Goal: Task Accomplishment & Management: Manage account settings

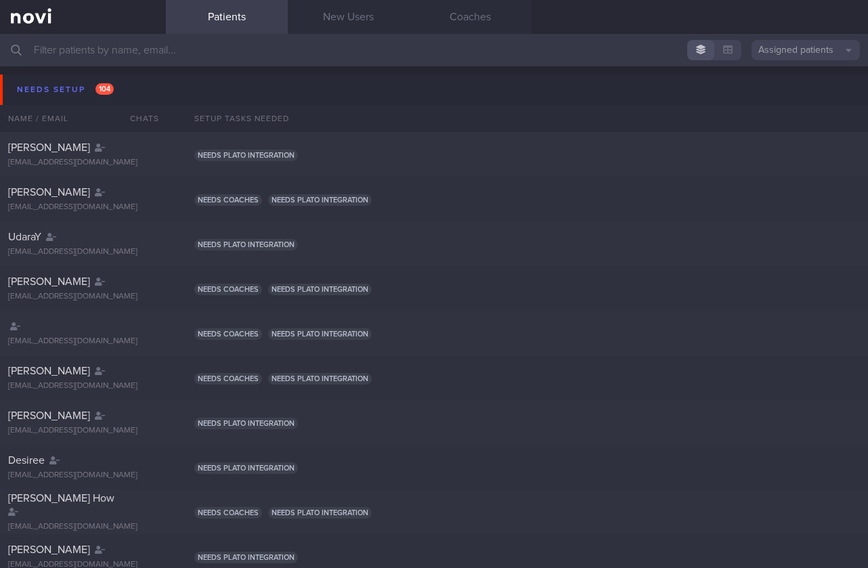
click at [227, 47] on input "text" at bounding box center [434, 50] width 868 height 33
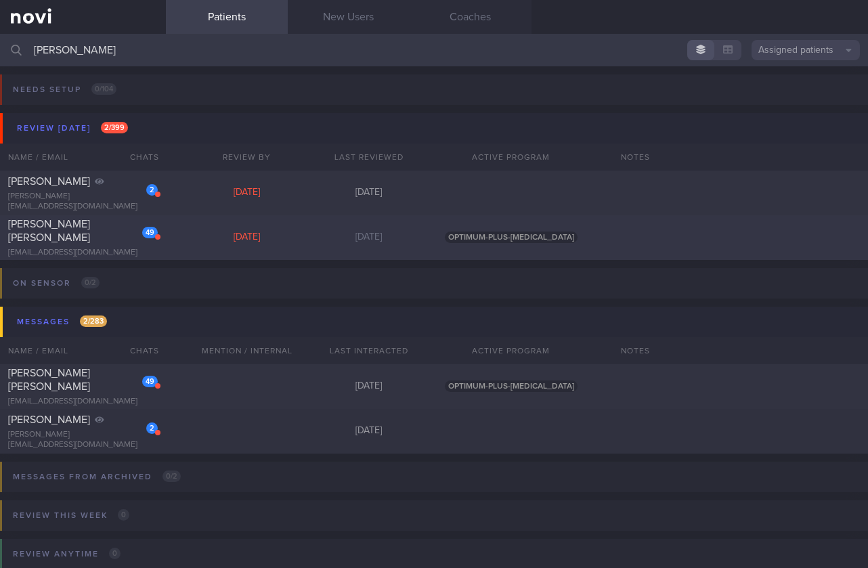
type input "[PERSON_NAME]"
click at [104, 250] on div "[EMAIL_ADDRESS][DOMAIN_NAME]" at bounding box center [83, 253] width 150 height 10
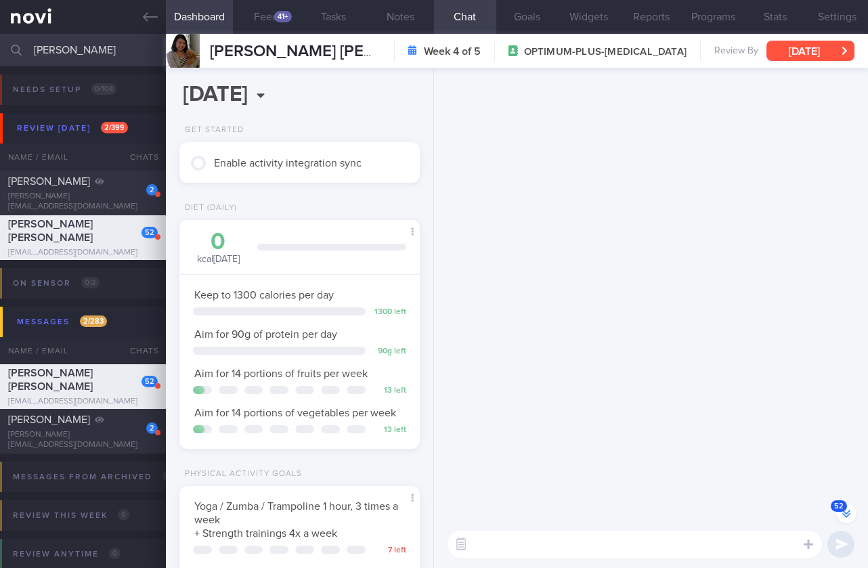
scroll to position [-5446, 0]
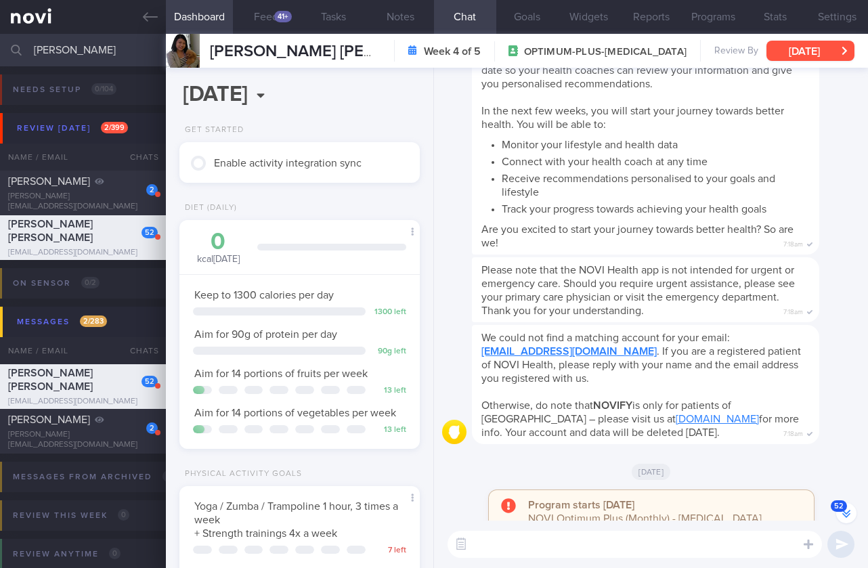
click at [813, 52] on button "[DATE]" at bounding box center [811, 51] width 88 height 20
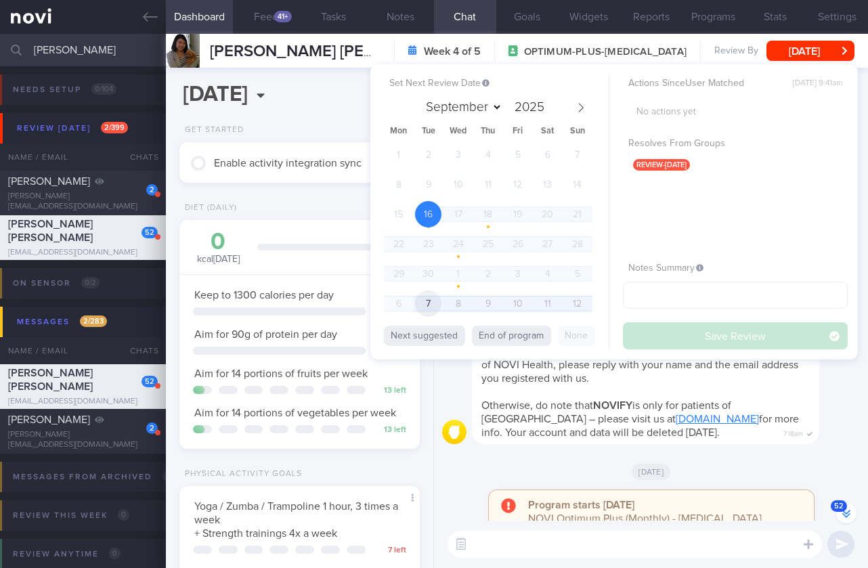
click at [423, 299] on span "7" at bounding box center [428, 304] width 26 height 26
select select "9"
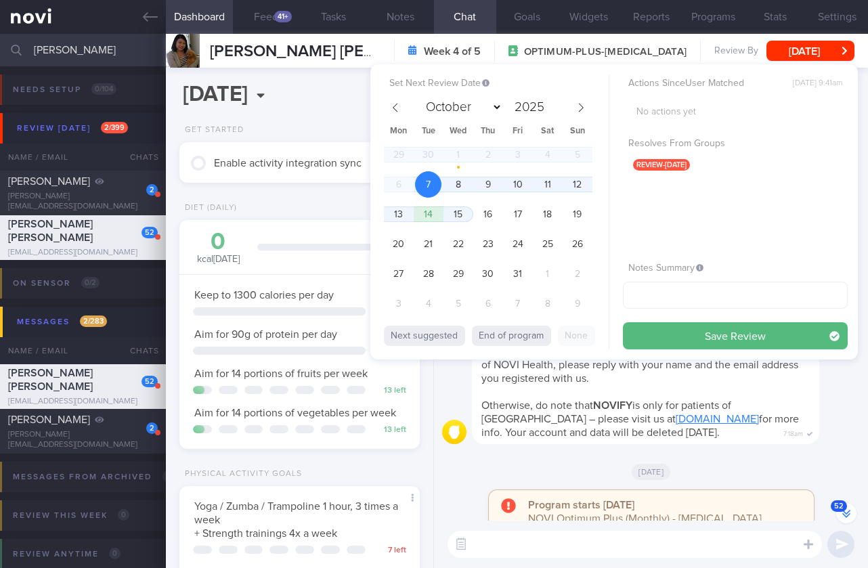
click at [758, 332] on button "Save Review" at bounding box center [735, 335] width 225 height 27
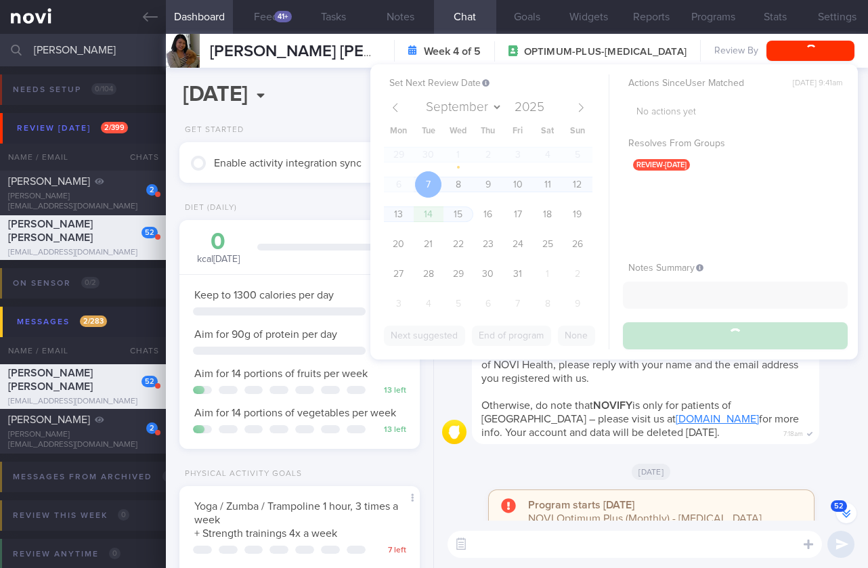
drag, startPoint x: 729, startPoint y: 452, endPoint x: 742, endPoint y: 441, distance: 17.3
click at [731, 438] on span "Otherwise, do note that NOVIFY is only for patients of NOVI Health – please vis…" at bounding box center [640, 419] width 318 height 38
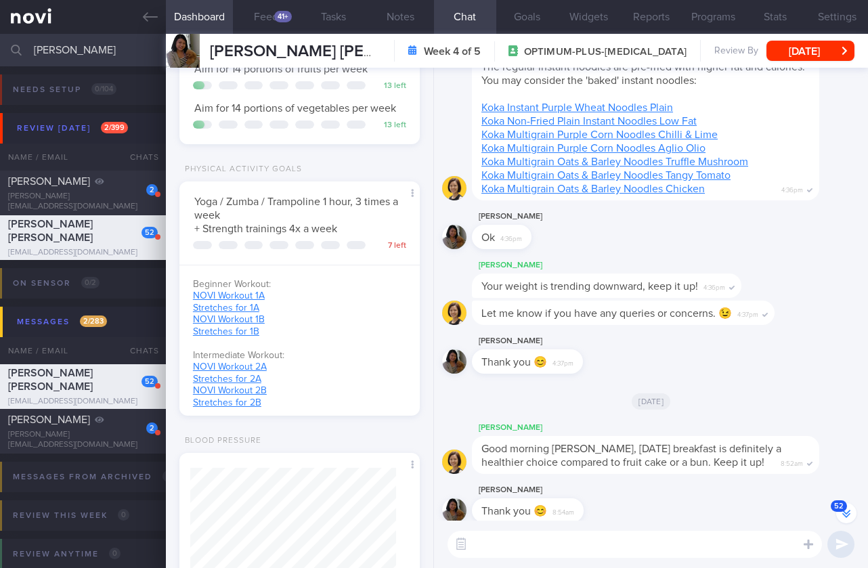
scroll to position [547, 0]
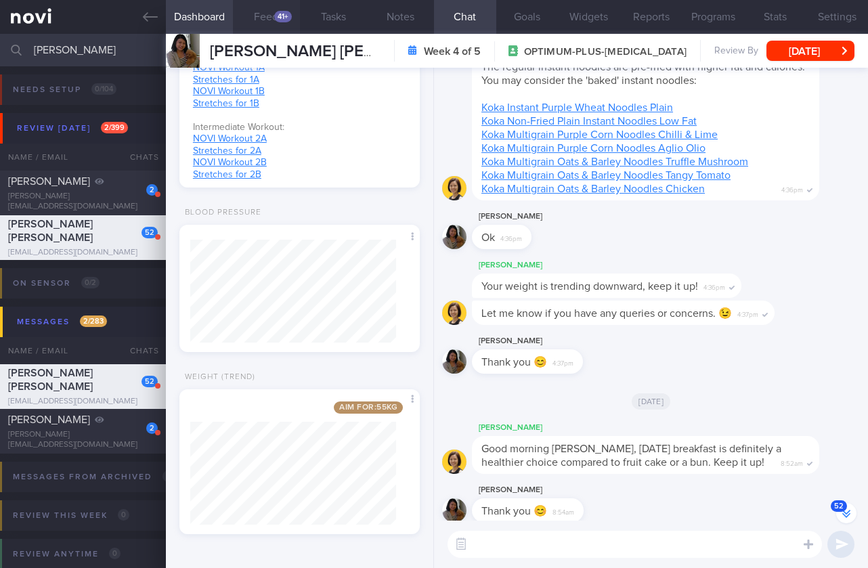
click at [273, 5] on button "Feed 41+" at bounding box center [266, 17] width 67 height 34
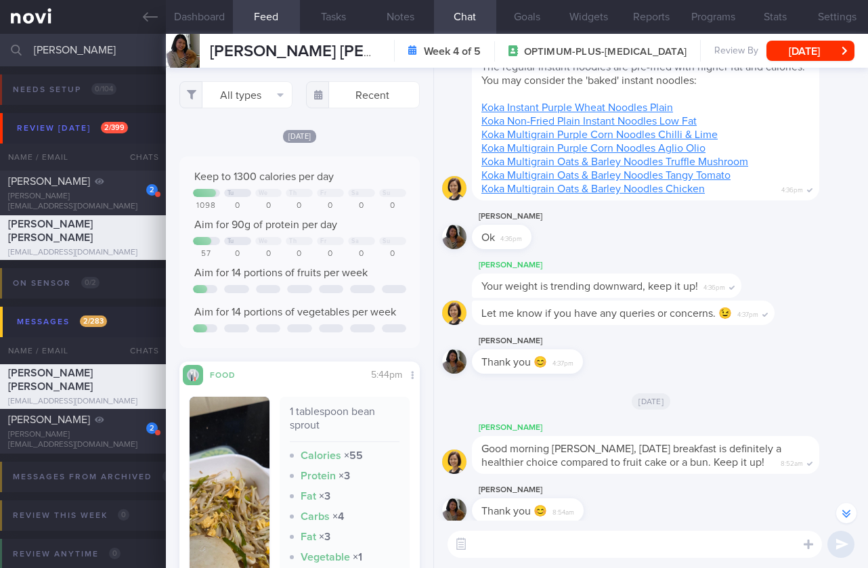
click at [262, 108] on div "All types Food Activity Glucose Weight Medicine [MEDICAL_DATA] [MEDICAL_DATA] I…" at bounding box center [299, 318] width 267 height 500
click at [263, 101] on button "All types" at bounding box center [236, 94] width 114 height 27
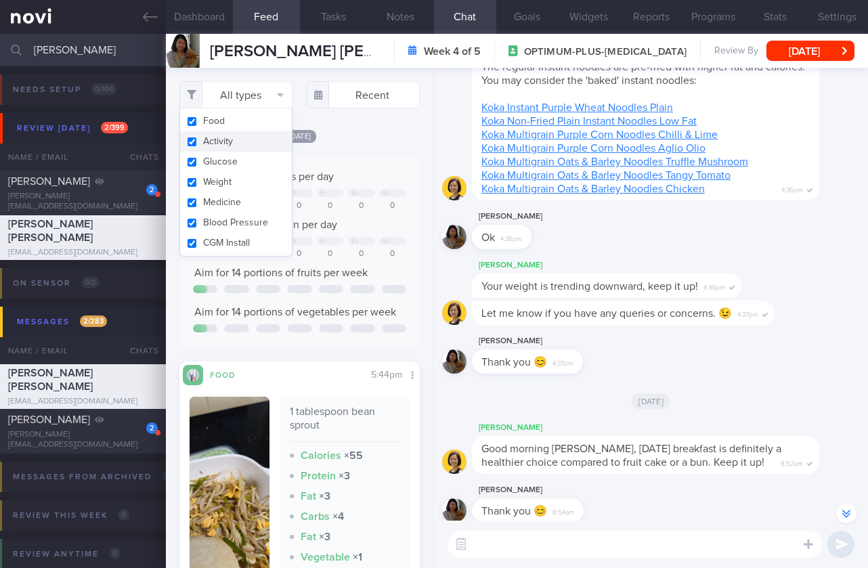
click at [237, 136] on button "Activity" at bounding box center [236, 141] width 112 height 20
checkbox input "false"
click at [319, 293] on div at bounding box center [331, 289] width 24 height 8
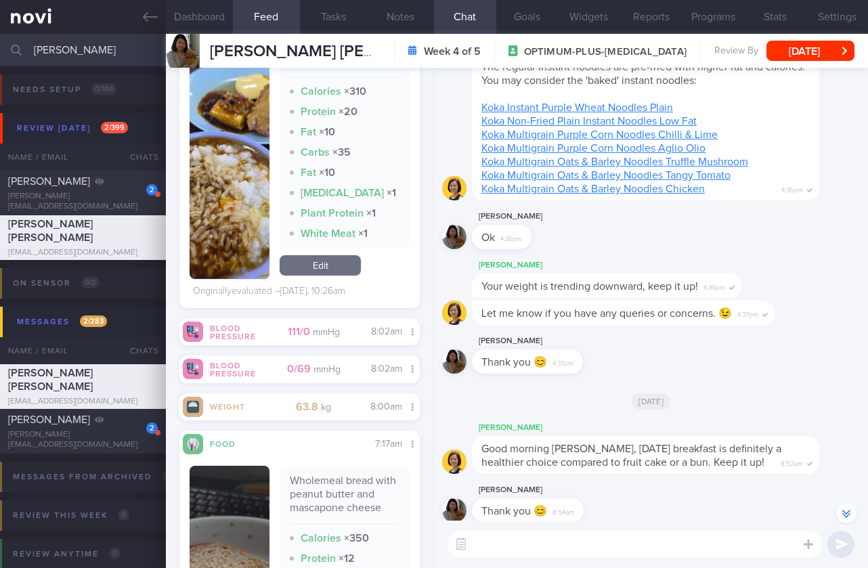
scroll to position [1044, 0]
click at [208, 7] on button "Dashboard" at bounding box center [199, 17] width 67 height 34
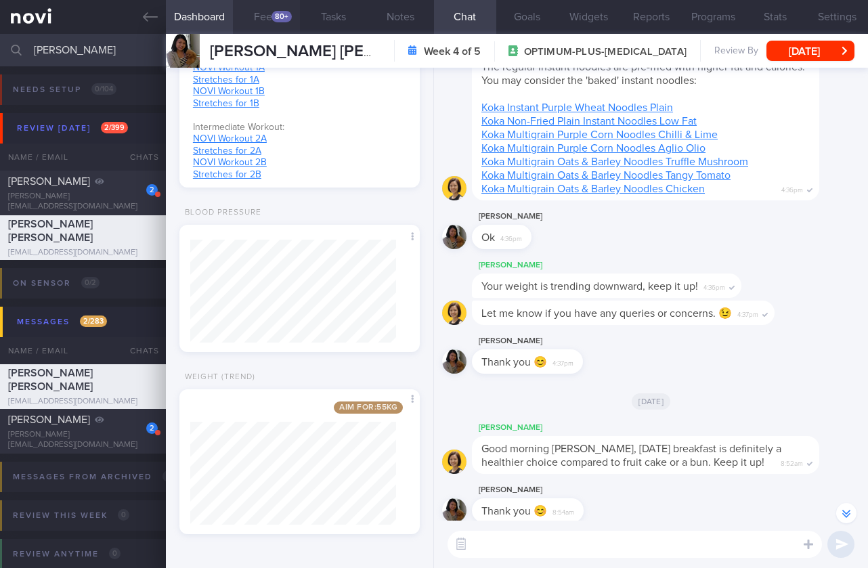
click at [282, 21] on div "80+" at bounding box center [282, 17] width 20 height 12
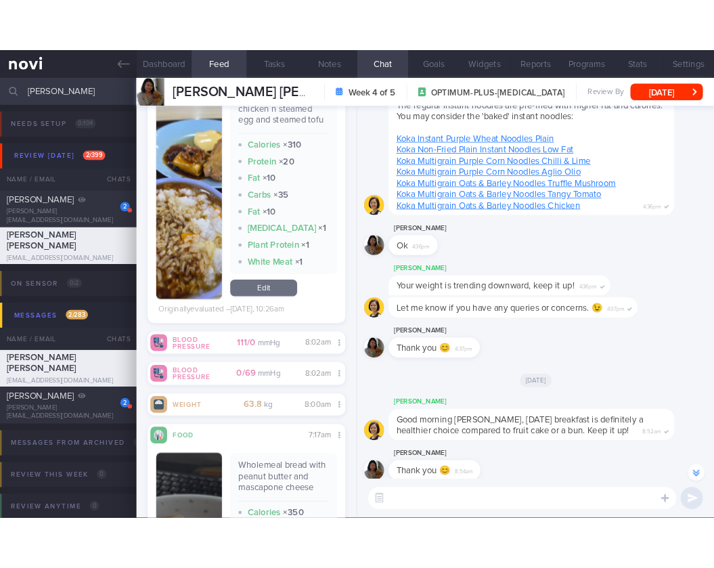
scroll to position [1021, 0]
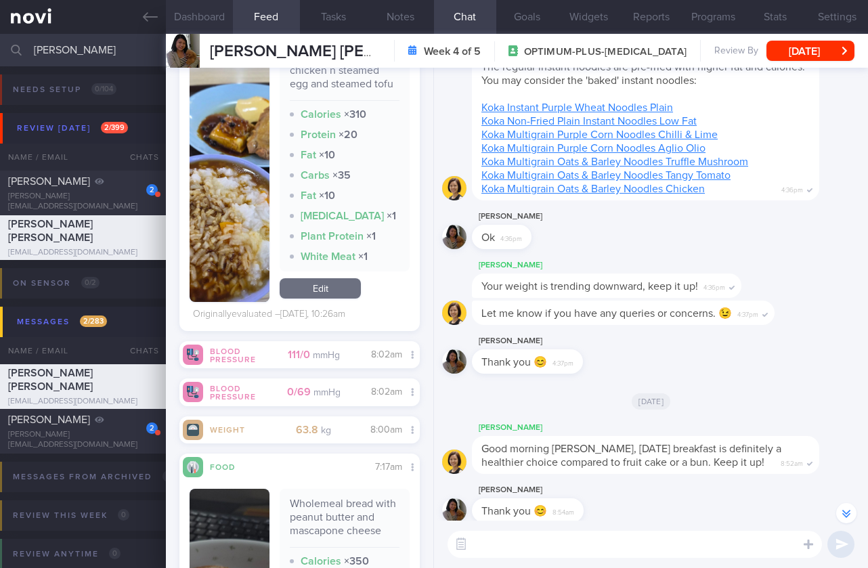
click at [211, 5] on button "Dashboard" at bounding box center [199, 17] width 67 height 34
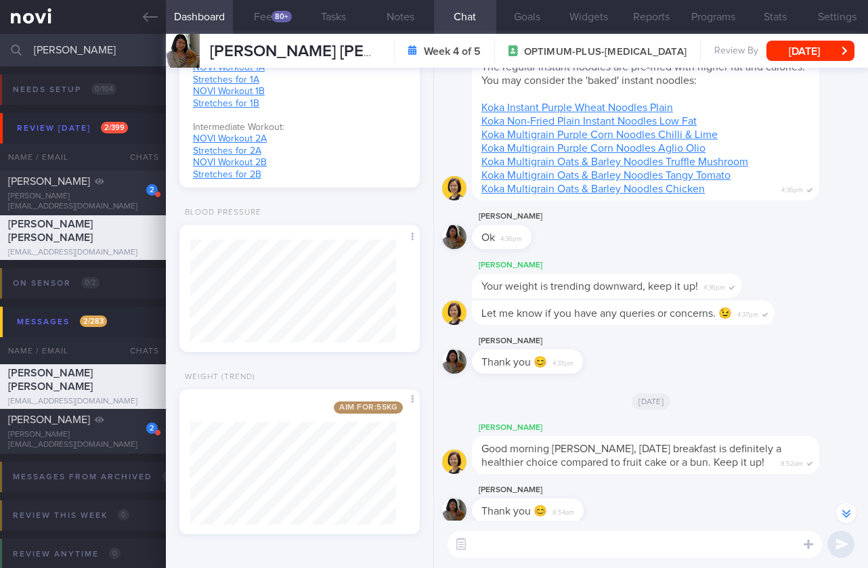
drag, startPoint x: 40, startPoint y: 49, endPoint x: -34, endPoint y: 41, distance: 74.3
click at [0, 41] on html "You are offline! Some functionality will be unavailable Patients New Users Coac…" at bounding box center [434, 284] width 868 height 568
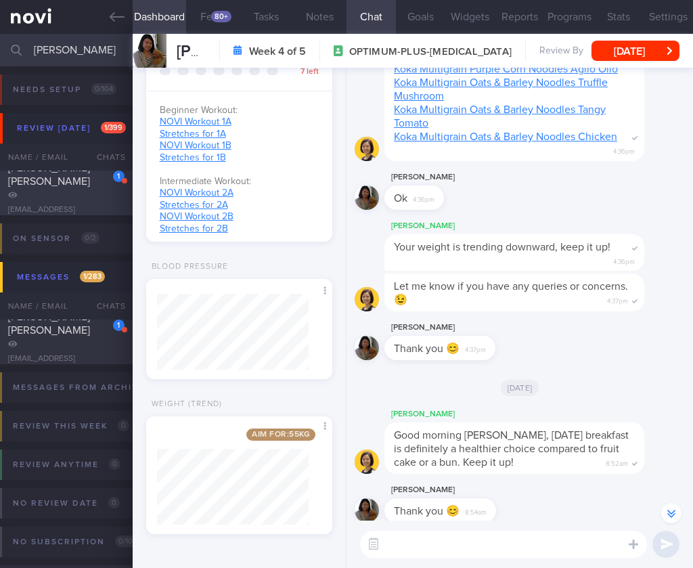
type input "[PERSON_NAME]"
click at [85, 205] on div "[EMAIL_ADDRESS][DOMAIN_NAME]" at bounding box center [66, 215] width 116 height 20
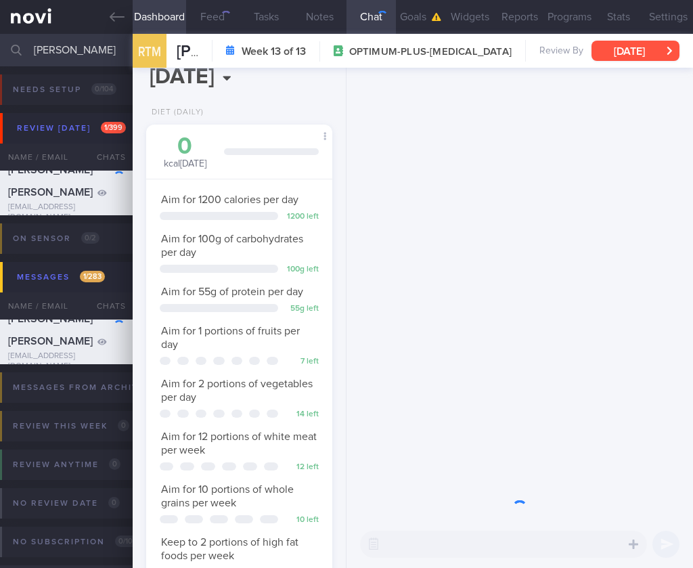
scroll to position [76, 152]
click at [608, 51] on button "[DATE]" at bounding box center [636, 51] width 88 height 20
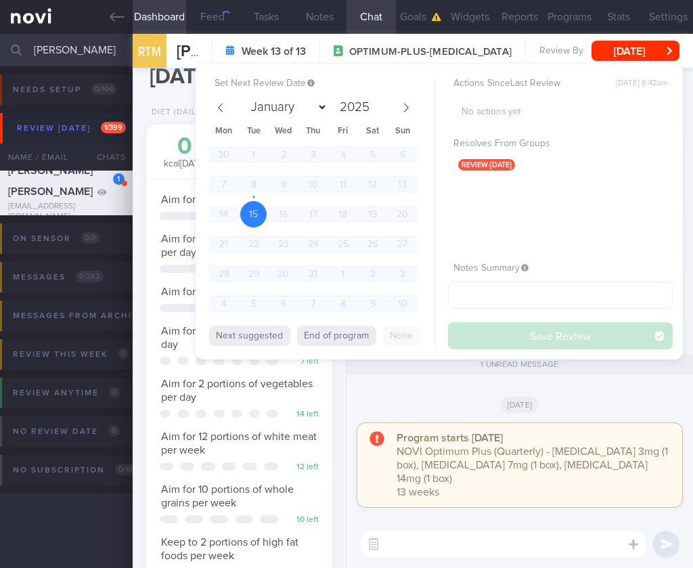
scroll to position [0, 0]
click at [349, 337] on button "End of program" at bounding box center [336, 336] width 79 height 20
select select "9"
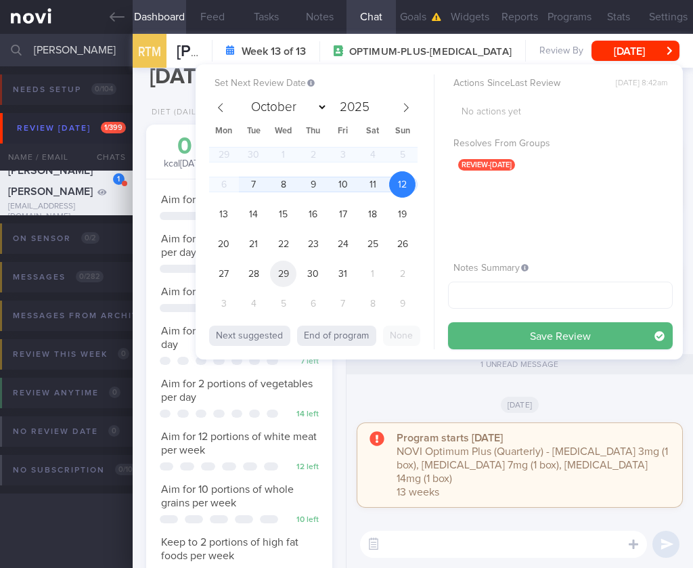
scroll to position [95, 152]
click at [256, 188] on span "7" at bounding box center [253, 184] width 26 height 26
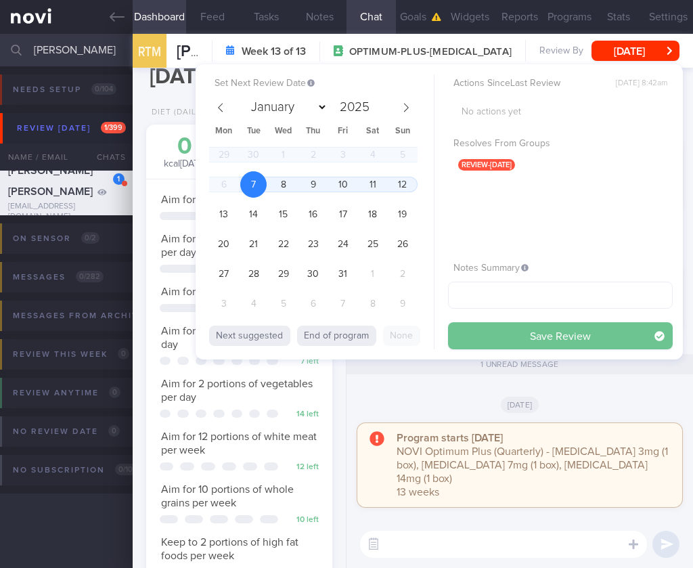
click at [512, 333] on button "Save Review" at bounding box center [560, 335] width 225 height 27
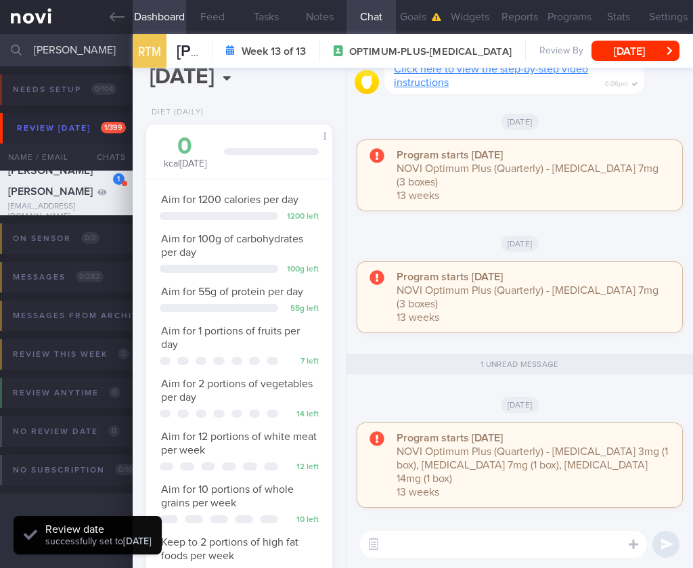
drag, startPoint x: 261, startPoint y: 481, endPoint x: 257, endPoint y: 464, distance: 18.1
click at [261, 483] on div "Aim for 10 portions of whole grains per week" at bounding box center [239, 496] width 159 height 27
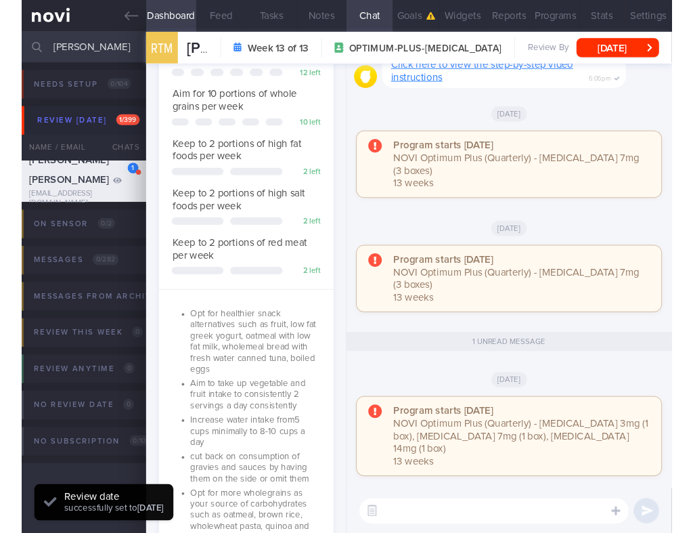
scroll to position [1188, 0]
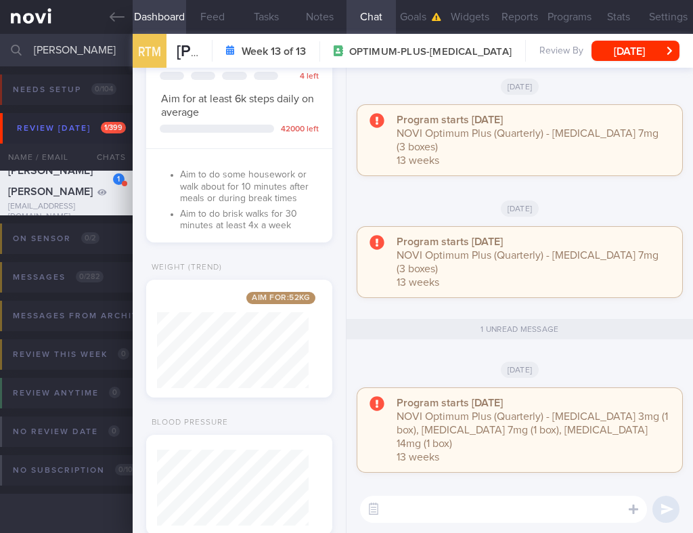
drag, startPoint x: 89, startPoint y: 52, endPoint x: -95, endPoint y: 35, distance: 185.7
click at [0, 35] on html "You are offline! Some functionality will be unavailable Patients New Users Coac…" at bounding box center [346, 266] width 693 height 533
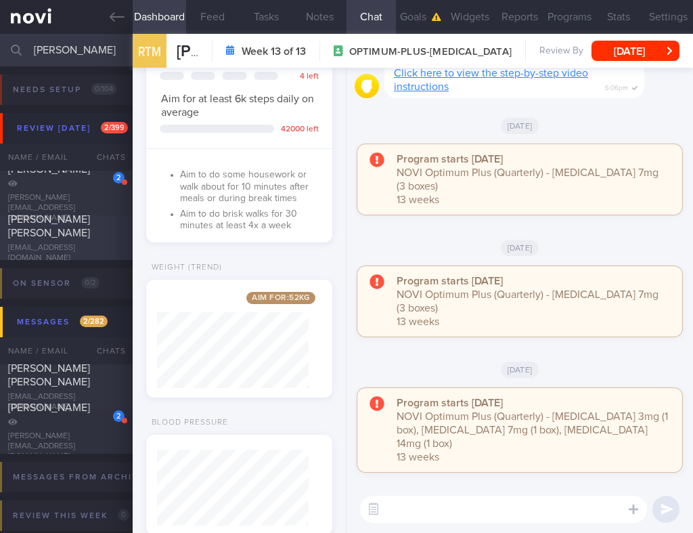
click at [64, 219] on span "[PERSON_NAME] [PERSON_NAME]" at bounding box center [49, 226] width 82 height 24
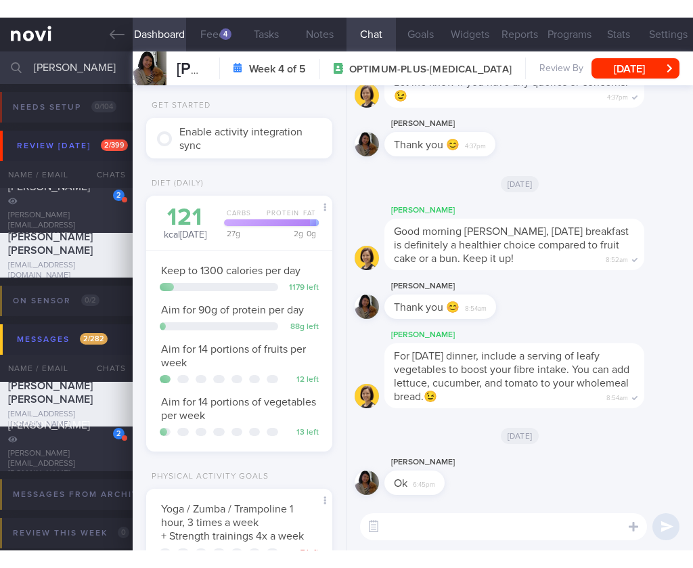
scroll to position [26, 0]
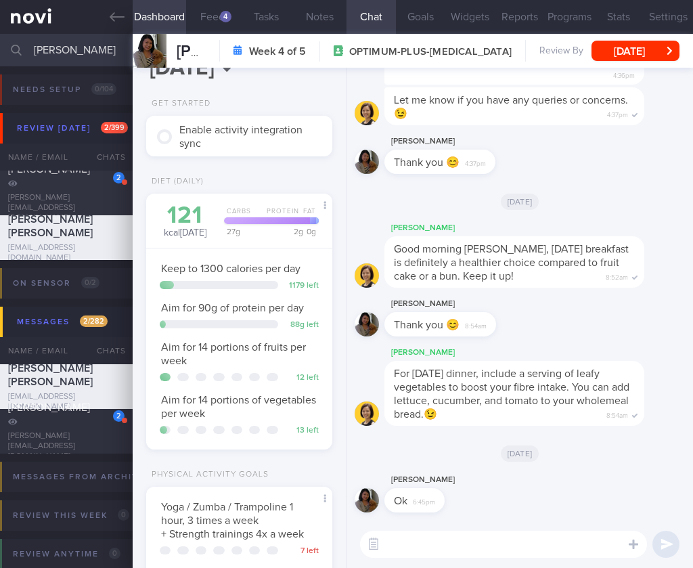
click at [72, 53] on input "[PERSON_NAME]" at bounding box center [346, 50] width 693 height 33
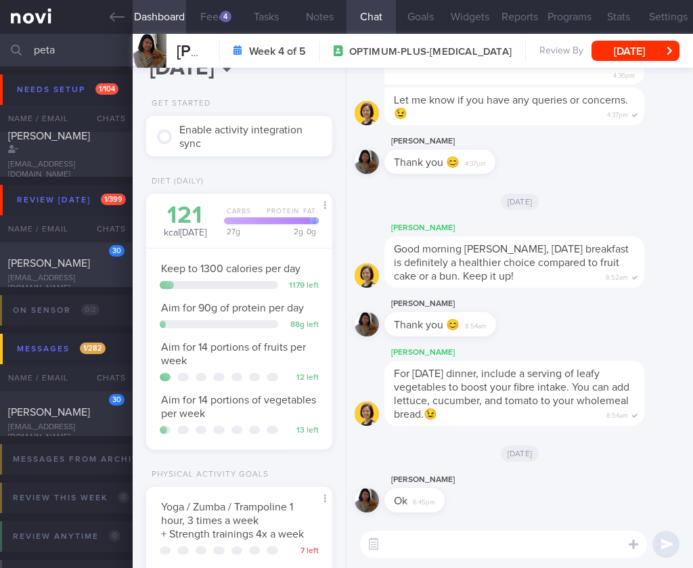
type input "peta"
click at [52, 274] on div "[EMAIL_ADDRESS][DOMAIN_NAME]" at bounding box center [66, 284] width 116 height 20
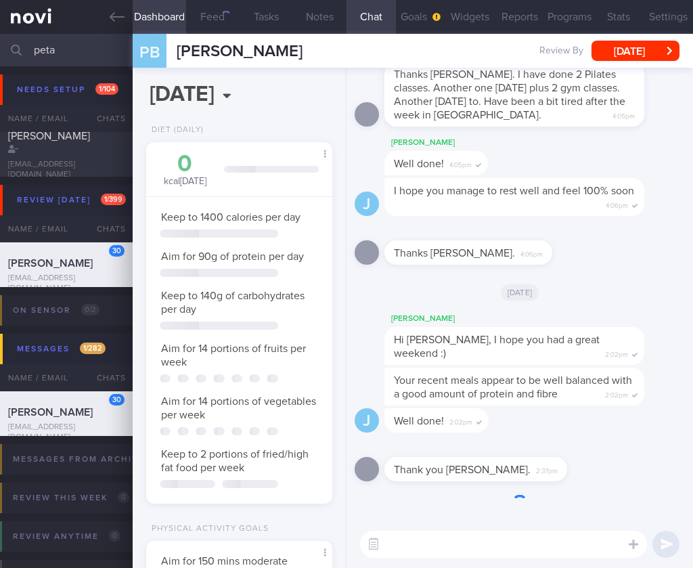
click at [620, 58] on button "[DATE]" at bounding box center [636, 51] width 88 height 20
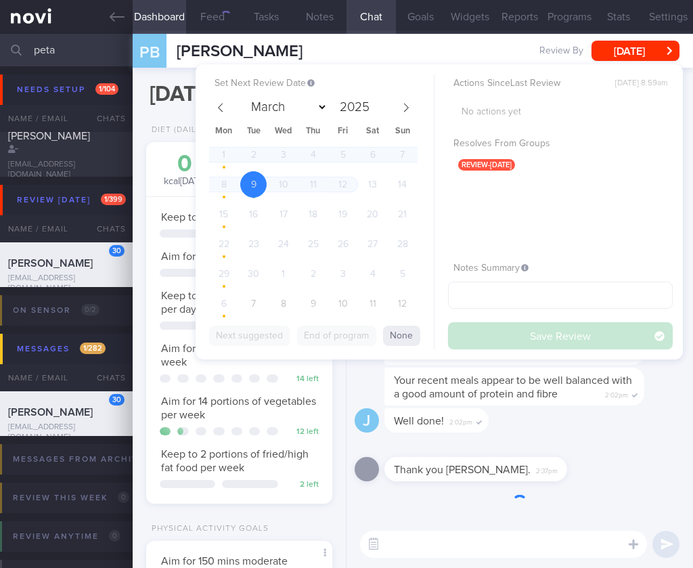
scroll to position [95, 152]
click at [280, 305] on span "8" at bounding box center [283, 304] width 26 height 26
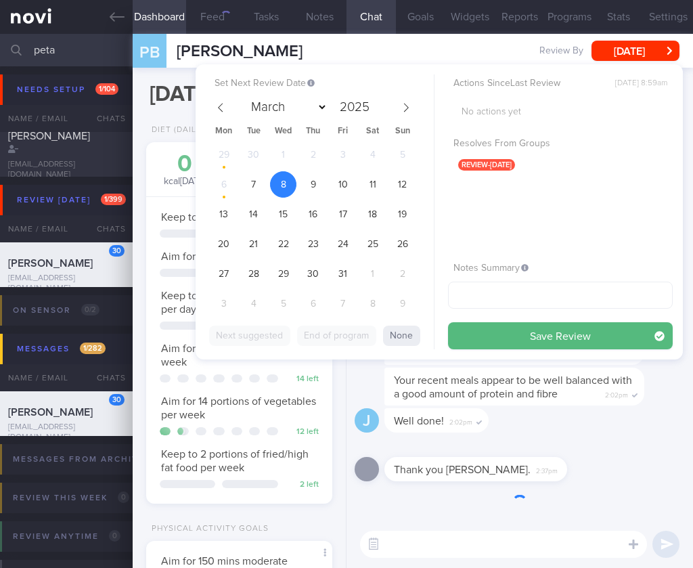
select select "9"
click at [249, 184] on span "7" at bounding box center [253, 184] width 26 height 26
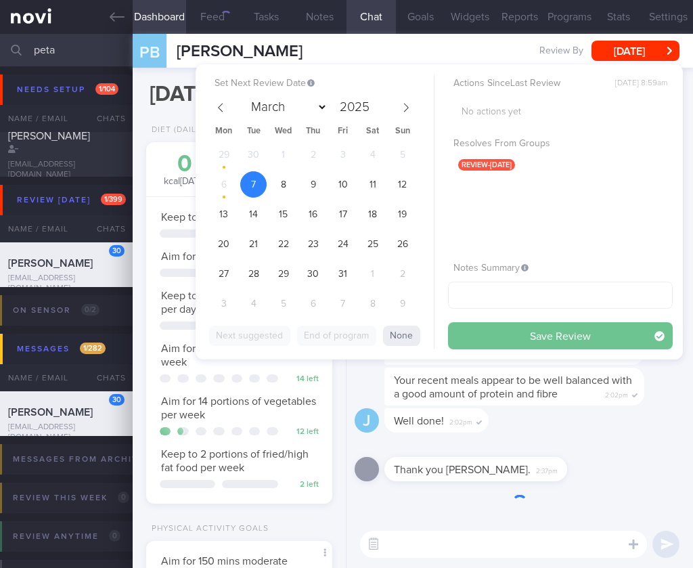
click at [547, 337] on button "Save Review" at bounding box center [560, 335] width 225 height 27
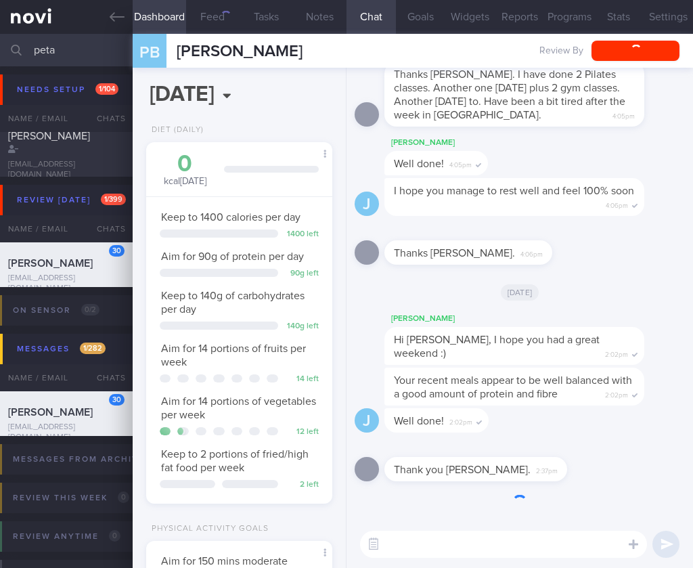
click at [553, 411] on div "J Well done! 2:02pm" at bounding box center [520, 424] width 330 height 33
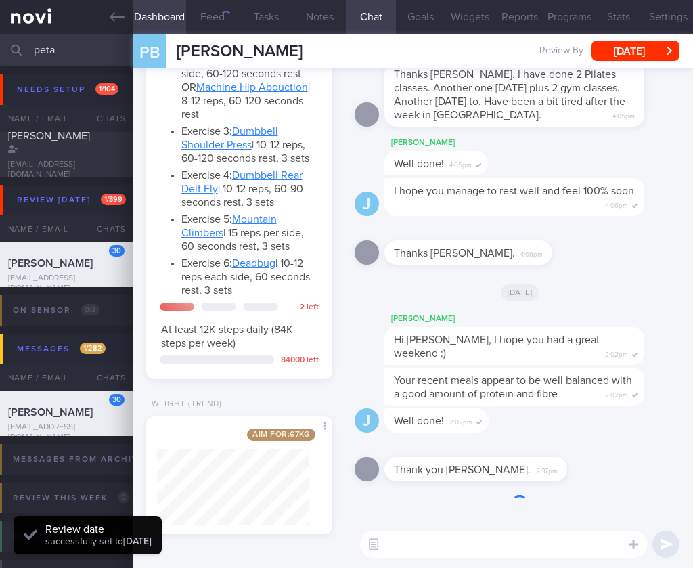
scroll to position [1732, 0]
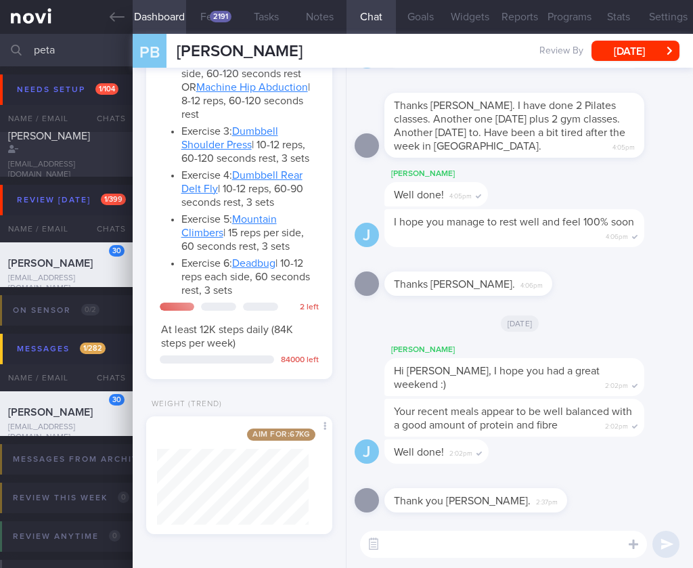
click at [49, 39] on input "peta" at bounding box center [346, 50] width 693 height 33
click at [49, 41] on input "peta" at bounding box center [346, 50] width 693 height 33
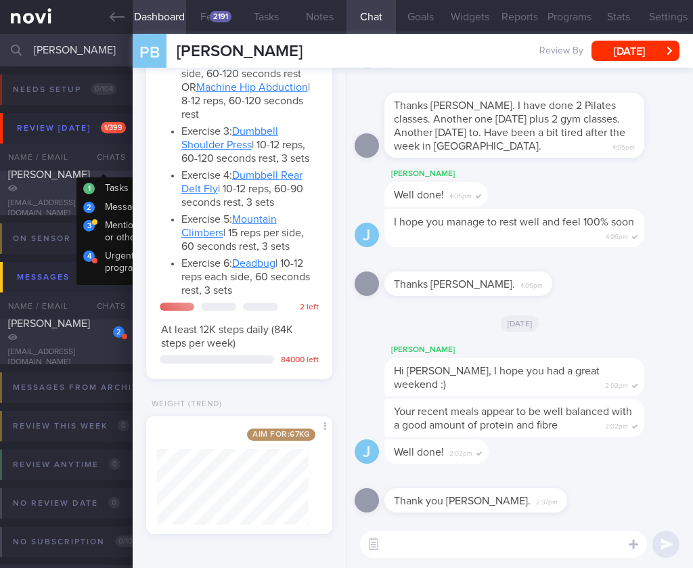
type input "[PERSON_NAME]"
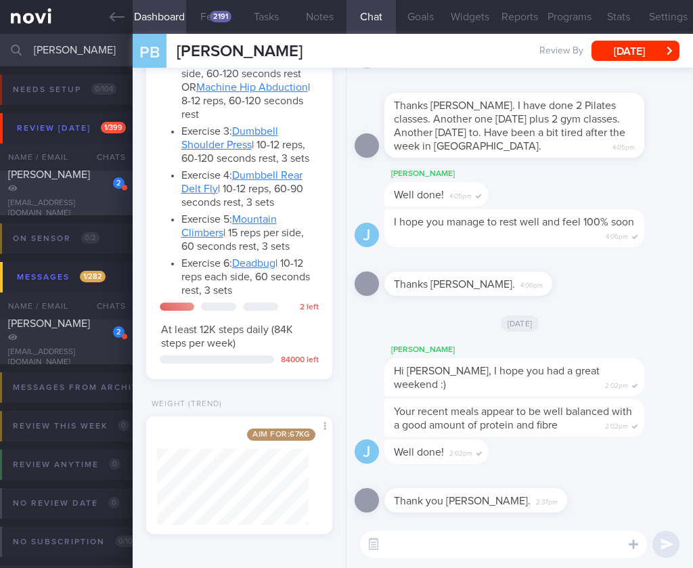
click at [101, 185] on div "2" at bounding box center [110, 178] width 30 height 21
select select "7"
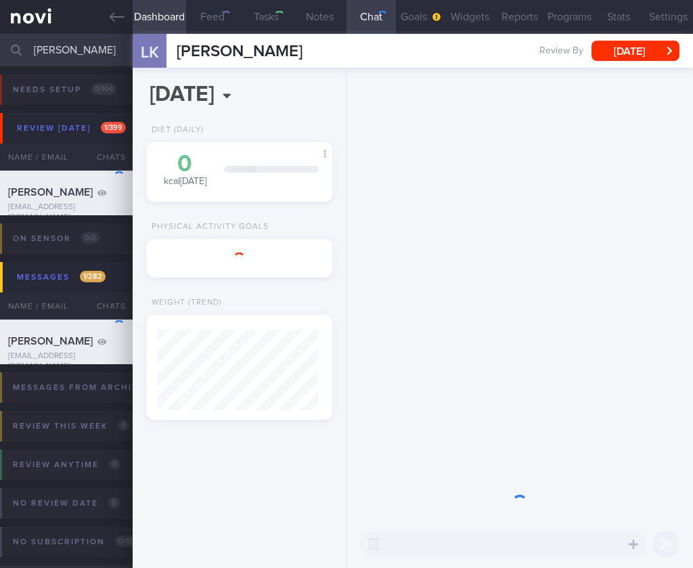
scroll to position [100, 162]
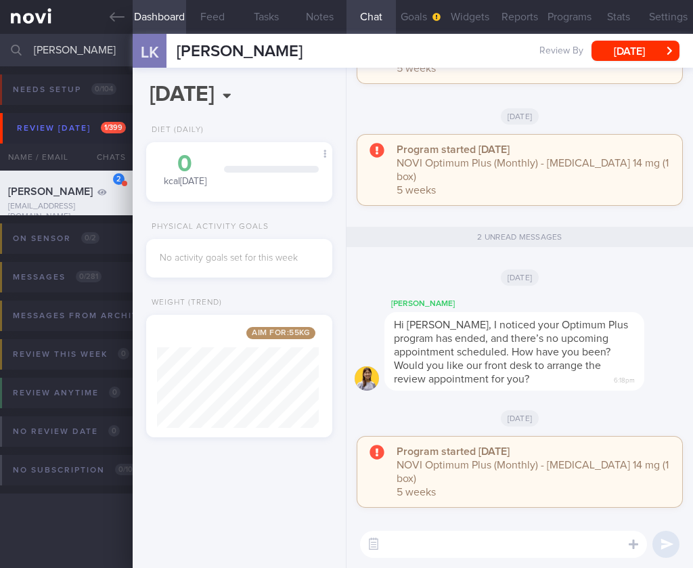
drag, startPoint x: 91, startPoint y: 54, endPoint x: -56, endPoint y: 31, distance: 149.4
click at [0, 31] on html "You are offline! Some functionality will be unavailable Patients New Users Coac…" at bounding box center [346, 284] width 693 height 568
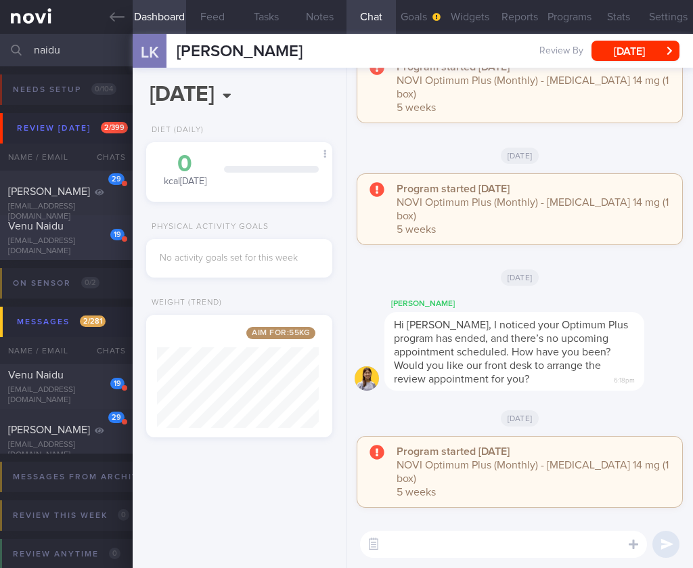
type input "naidu"
click at [37, 251] on div "19 [PERSON_NAME] [EMAIL_ADDRESS][DOMAIN_NAME] [DATE] A month ago OPTIMUM-PLUS-[…" at bounding box center [346, 237] width 693 height 45
select select "8"
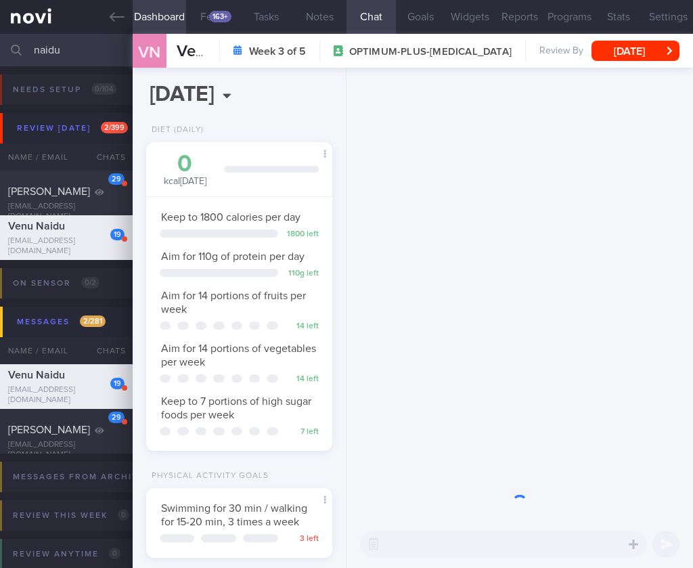
scroll to position [-1388, 0]
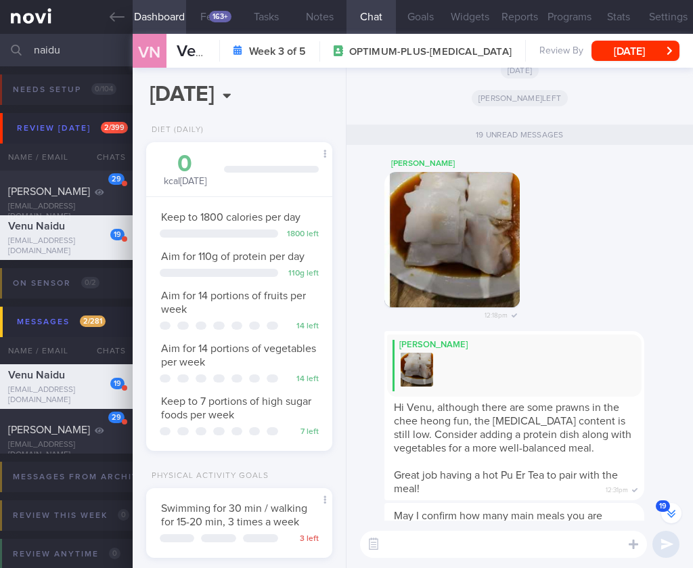
click at [0, 46] on html "You are offline! Some functionality will be unavailable Patients New Users Coac…" at bounding box center [346, 284] width 693 height 568
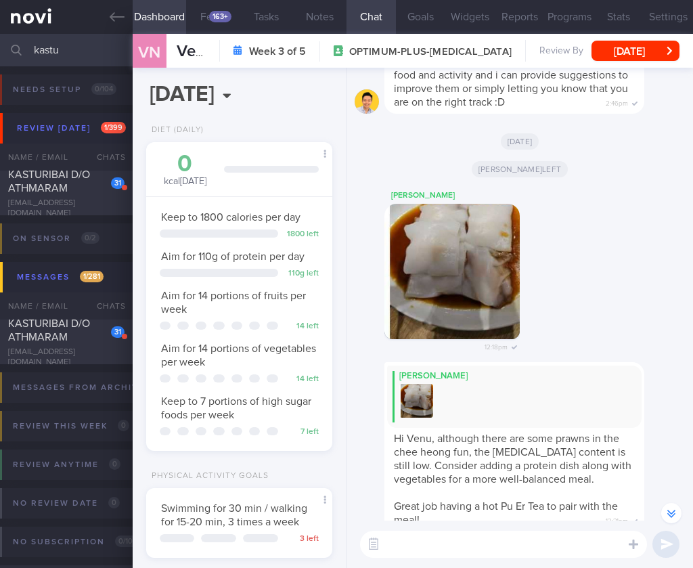
scroll to position [-1356, 0]
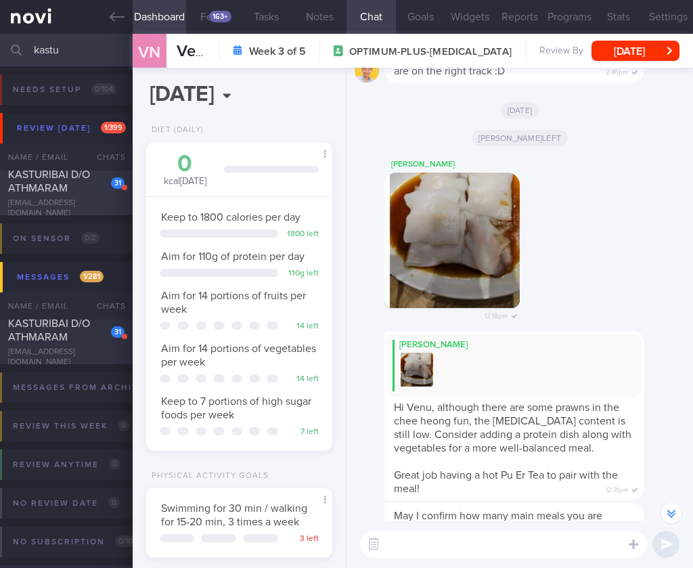
type input "kastu"
click at [27, 193] on span "KASTURIBAI D/O ATHMARAM" at bounding box center [49, 181] width 82 height 24
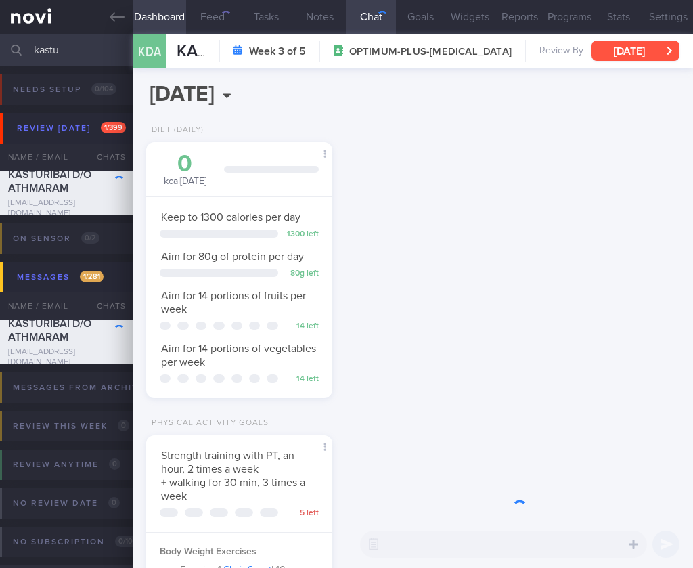
scroll to position [95, 152]
click at [654, 59] on button "[DATE]" at bounding box center [636, 51] width 88 height 20
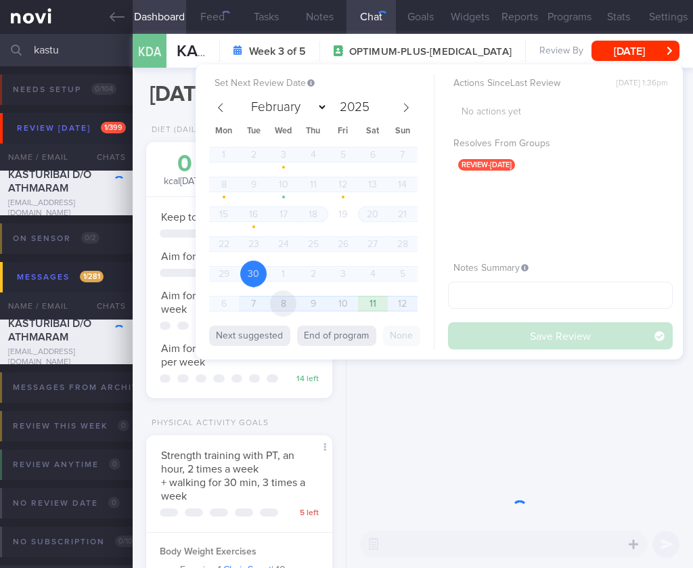
click at [283, 299] on span "8" at bounding box center [283, 304] width 26 height 26
select select "9"
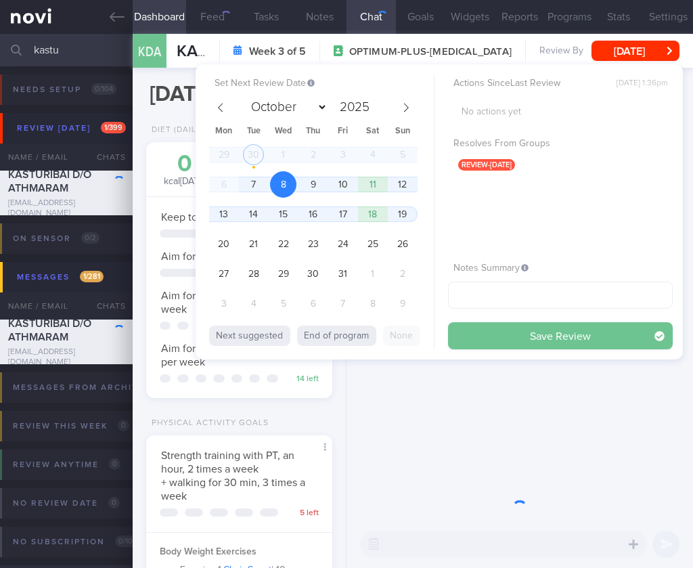
click at [588, 333] on button "Save Review" at bounding box center [560, 335] width 225 height 27
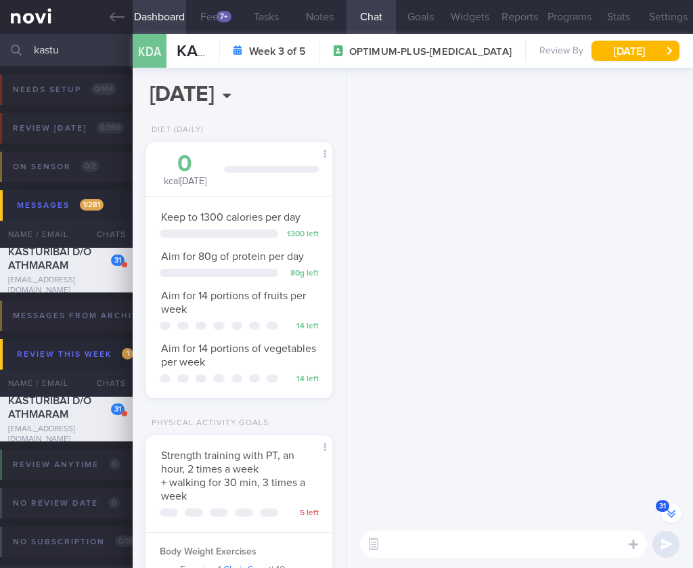
scroll to position [-2697, 0]
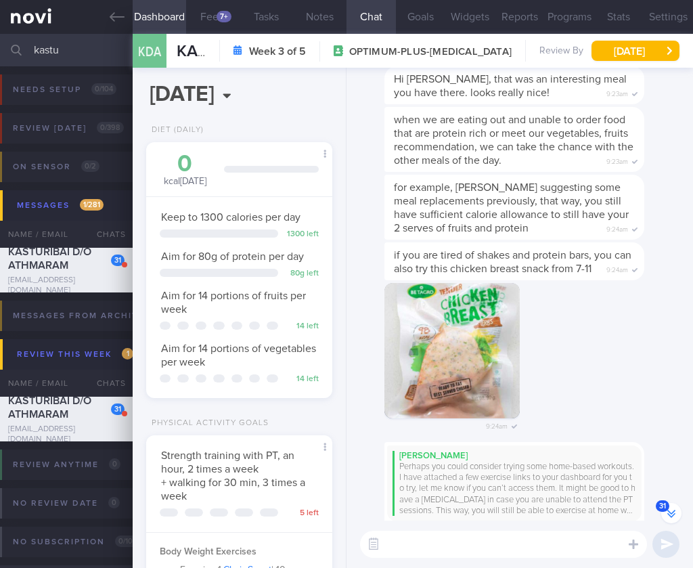
drag, startPoint x: 100, startPoint y: 47, endPoint x: -91, endPoint y: 36, distance: 192.0
click at [0, 36] on html "You are offline! Some functionality will be unavailable Patients New Users Coac…" at bounding box center [346, 284] width 693 height 568
click at [625, 57] on button "[DATE]" at bounding box center [636, 51] width 88 height 20
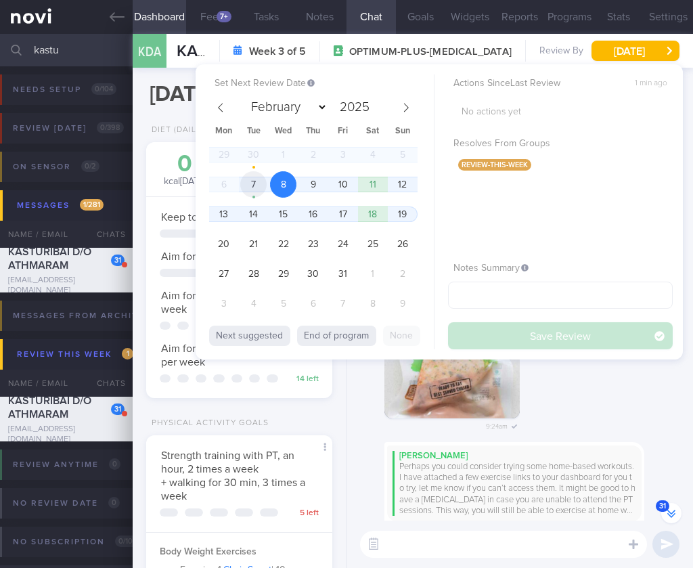
click at [259, 182] on span "7" at bounding box center [253, 184] width 26 height 26
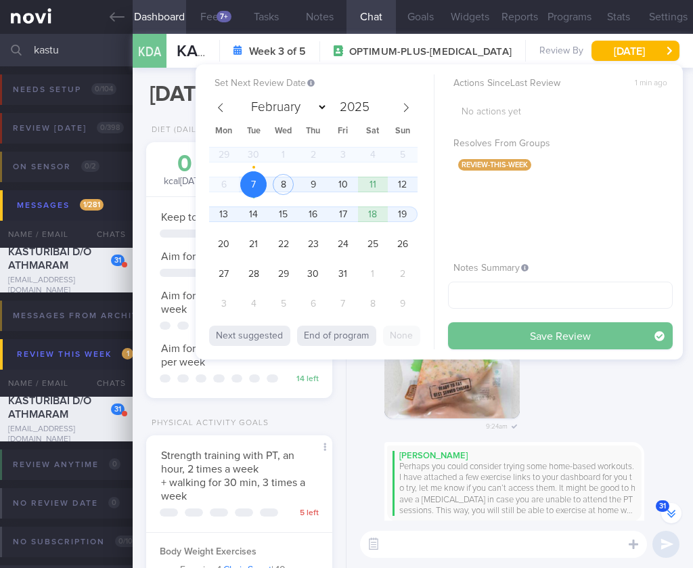
click at [515, 339] on button "Save Review" at bounding box center [560, 335] width 225 height 27
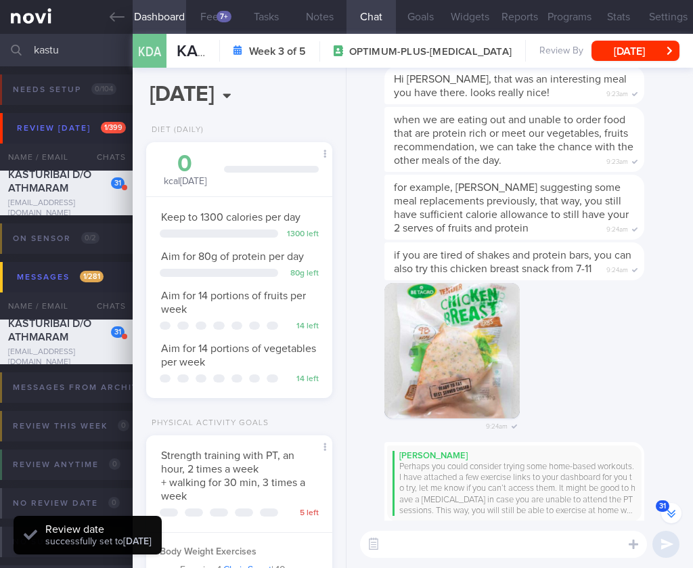
click at [92, 49] on input "kastu" at bounding box center [346, 50] width 693 height 33
drag, startPoint x: 78, startPoint y: 49, endPoint x: 24, endPoint y: 48, distance: 54.2
click at [24, 49] on div "kastu Assigned patients Assigned patients All active patients Archived patients" at bounding box center [346, 50] width 693 height 33
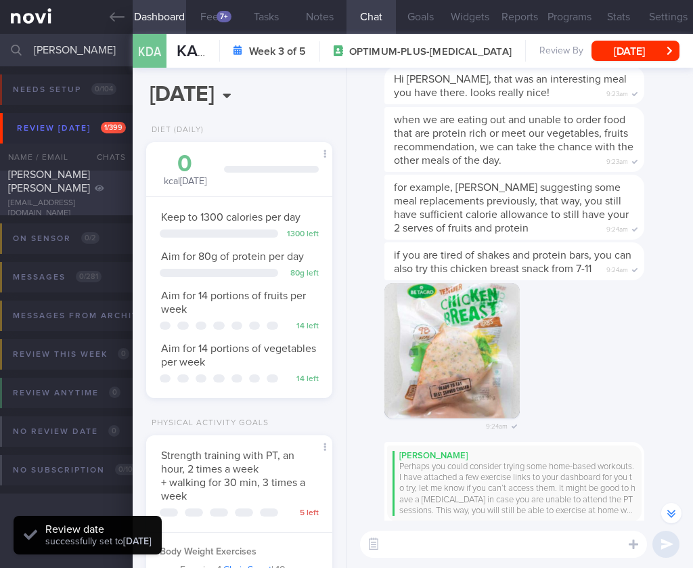
click at [28, 214] on div "[PERSON_NAME] [PERSON_NAME] HWA [EMAIL_ADDRESS][DOMAIN_NAME] [DATE] [DATE] OPTI…" at bounding box center [346, 193] width 693 height 45
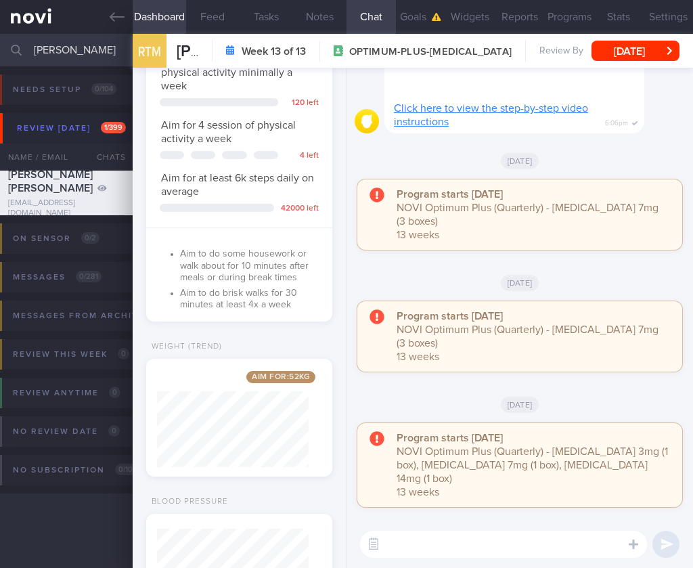
scroll to position [1117, 0]
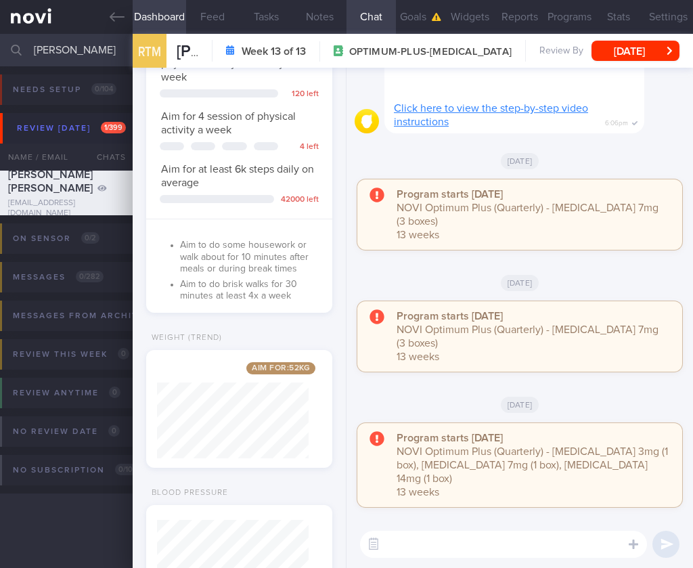
drag, startPoint x: 35, startPoint y: 50, endPoint x: -78, endPoint y: 44, distance: 113.3
click at [0, 44] on html "You are offline! Some functionality will be unavailable Patients New Users Coac…" at bounding box center [346, 284] width 693 height 568
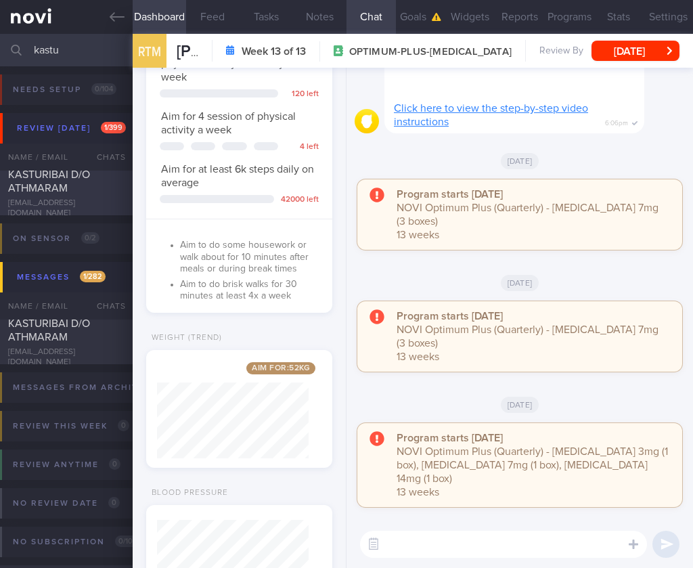
click at [78, 195] on div "KASTURIBAI D/O ATHMARAM" at bounding box center [64, 181] width 113 height 27
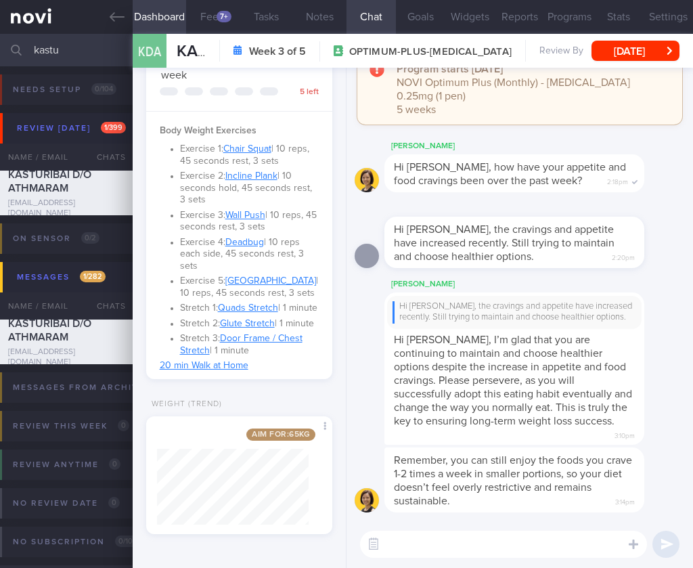
scroll to position [444, 0]
drag, startPoint x: 102, startPoint y: 60, endPoint x: -52, endPoint y: 43, distance: 155.3
click at [0, 43] on html "You are offline! Some functionality will be unavailable Patients New Users Coac…" at bounding box center [346, 284] width 693 height 568
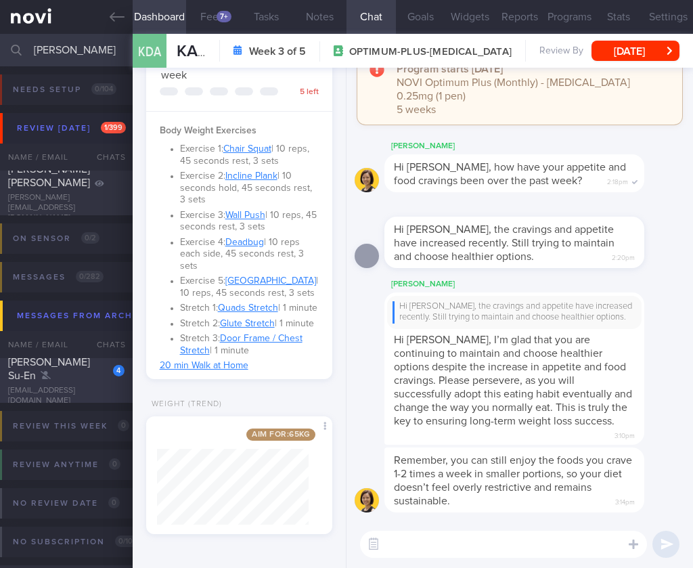
type input "[PERSON_NAME]"
click at [63, 394] on div "[EMAIL_ADDRESS][DOMAIN_NAME]" at bounding box center [66, 396] width 116 height 20
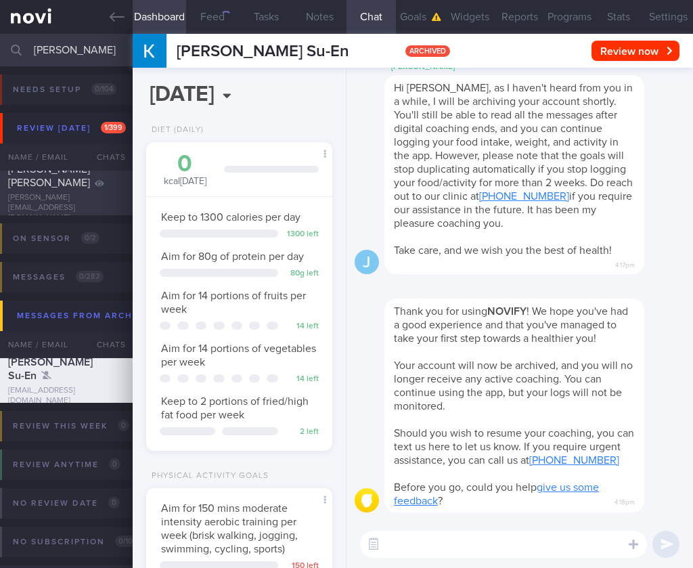
scroll to position [95, 152]
click at [56, 188] on span "[PERSON_NAME] [PERSON_NAME]" at bounding box center [49, 176] width 82 height 24
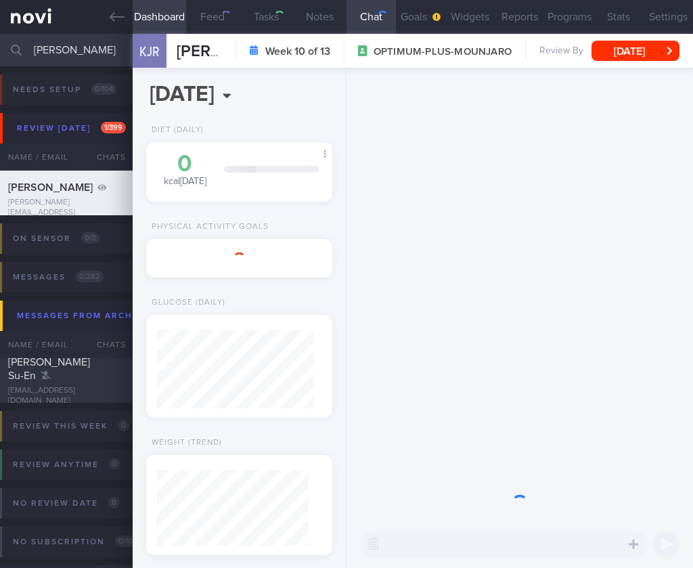
select select "8"
type input "[MEDICAL_DATA] stopped [DATE]."
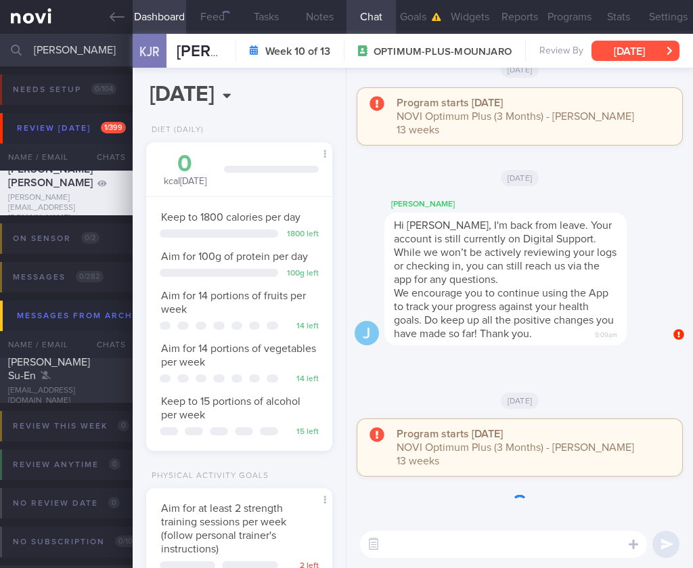
scroll to position [79, 157]
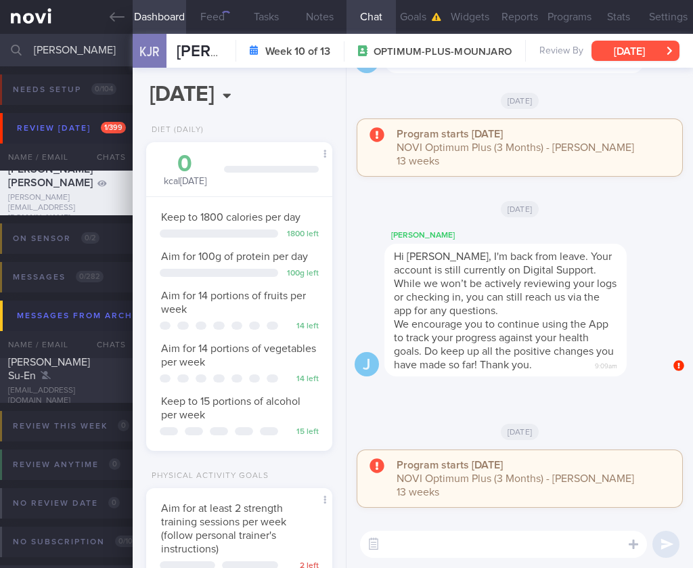
click at [637, 56] on button "[DATE]" at bounding box center [636, 51] width 88 height 20
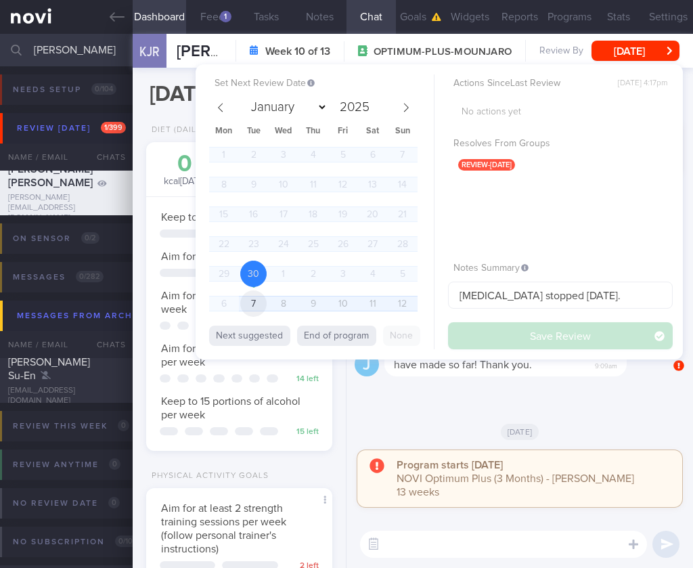
click at [247, 299] on span "7" at bounding box center [253, 304] width 26 height 26
select select "9"
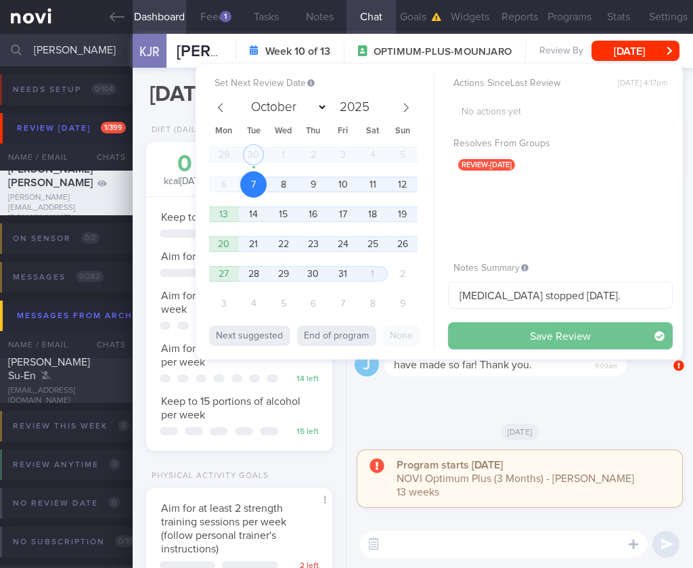
click at [526, 335] on button "Save Review" at bounding box center [560, 335] width 225 height 27
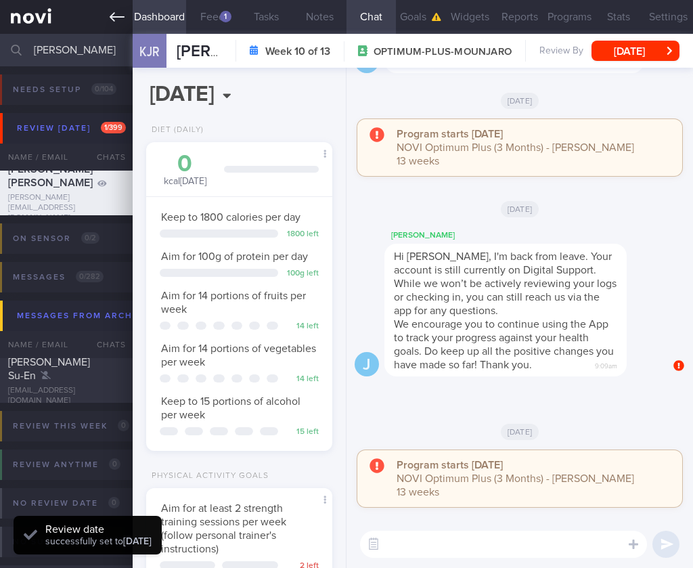
click at [18, 12] on link at bounding box center [66, 17] width 133 height 34
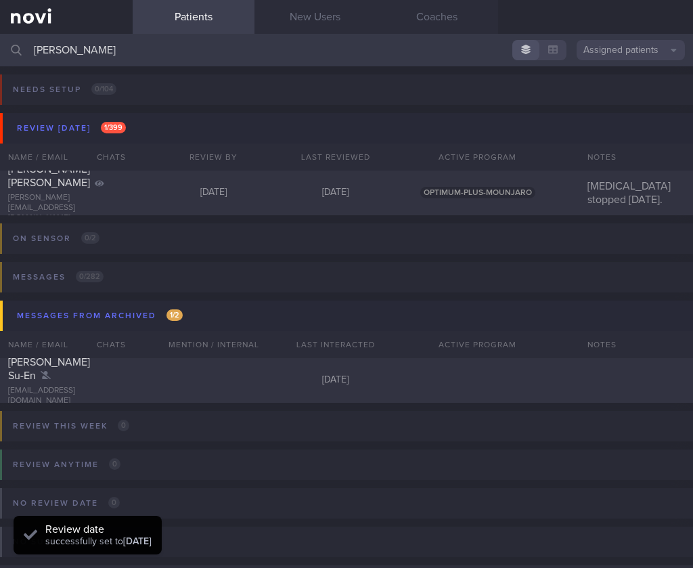
drag, startPoint x: 232, startPoint y: 58, endPoint x: -31, endPoint y: 35, distance: 263.8
click at [0, 35] on html "You are offline! Some functionality will be unavailable Patients New Users Coac…" at bounding box center [346, 284] width 693 height 568
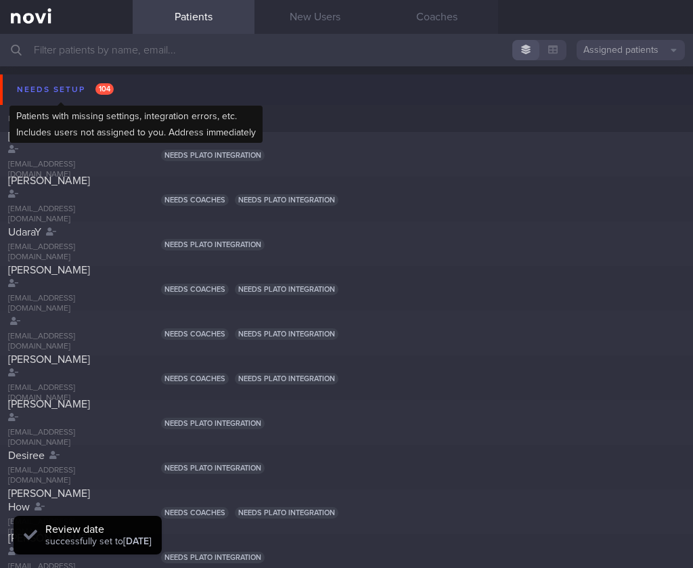
drag, startPoint x: 117, startPoint y: 91, endPoint x: 123, endPoint y: 103, distance: 13.6
click at [117, 91] on button "Needs setup 104" at bounding box center [349, 89] width 698 height 30
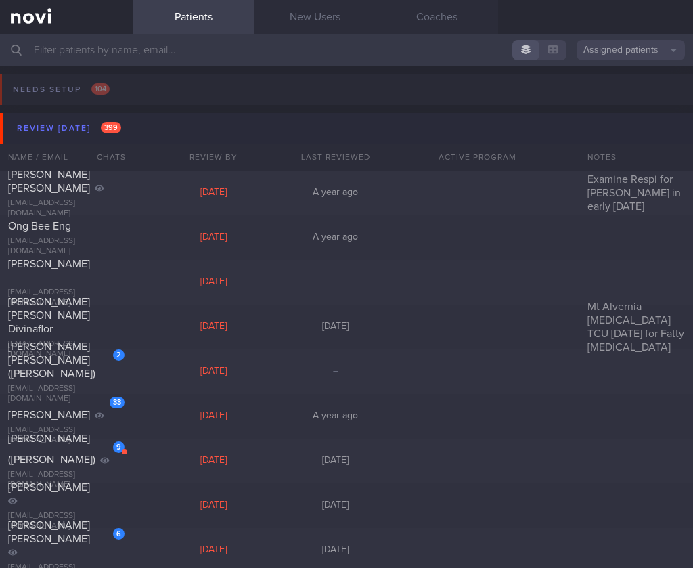
click at [171, 138] on button "Review [DATE] 399" at bounding box center [349, 128] width 698 height 30
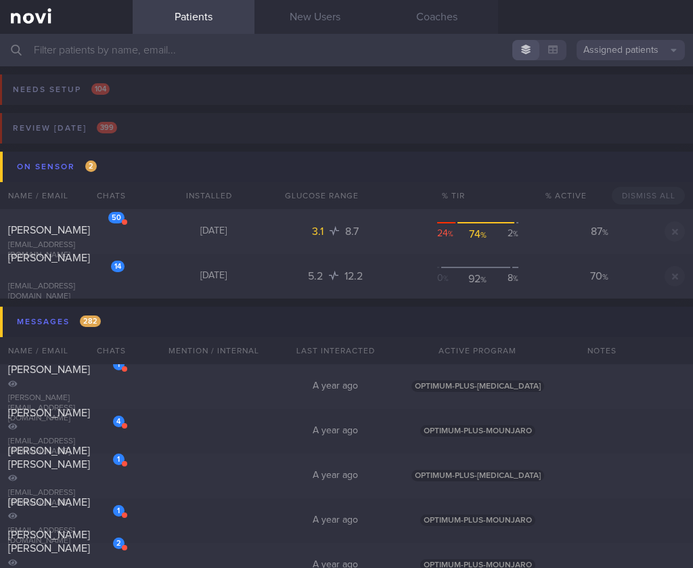
click at [175, 168] on button "On sensor 2" at bounding box center [349, 167] width 698 height 30
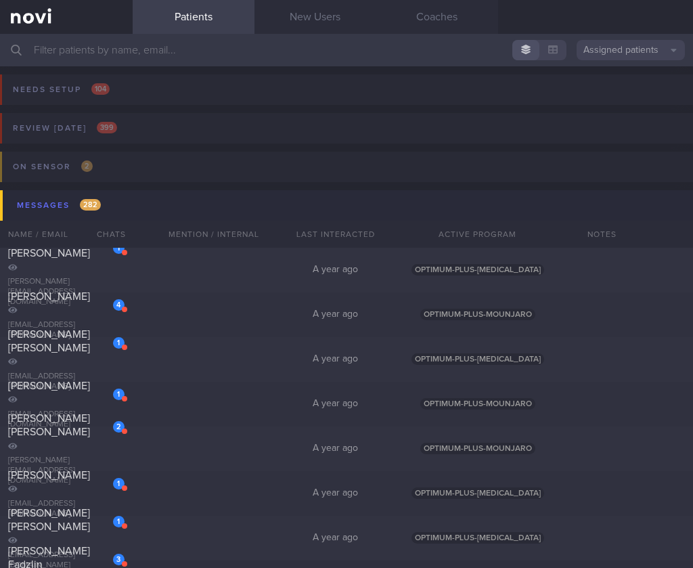
click at [160, 214] on button "Messages 282" at bounding box center [349, 205] width 698 height 30
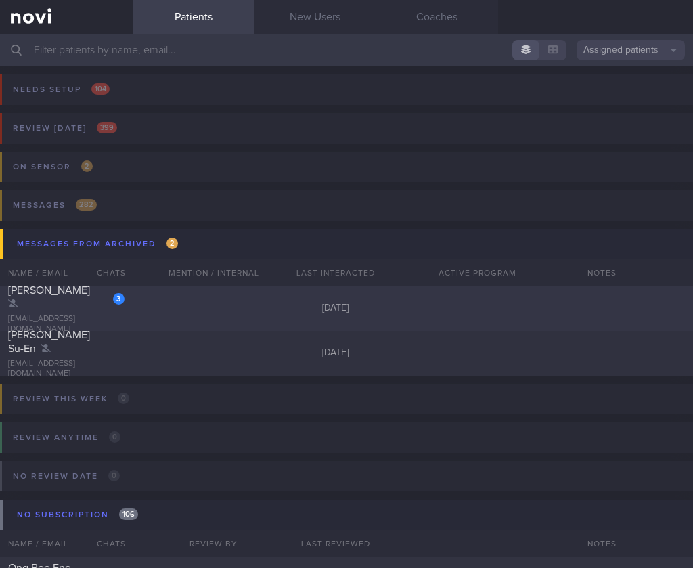
click at [148, 299] on div "3 [PERSON_NAME] [EMAIL_ADDRESS][DOMAIN_NAME] [DATE]" at bounding box center [346, 308] width 693 height 45
select select "9"
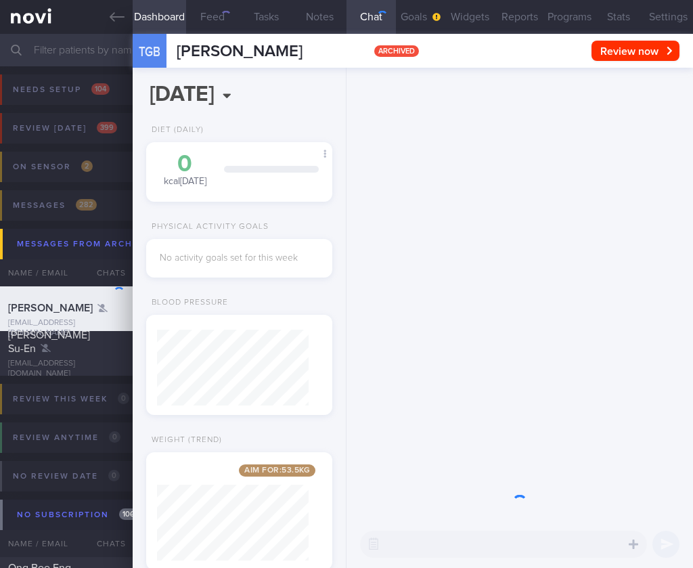
scroll to position [95, 152]
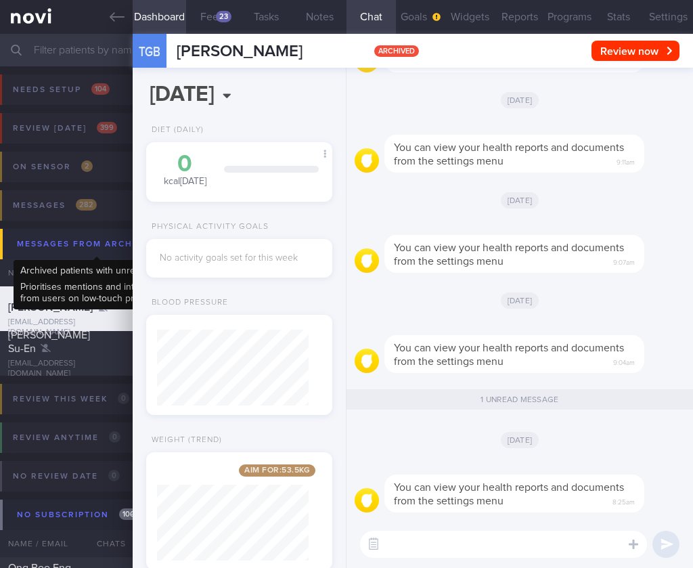
click at [81, 240] on div "Messages from Archived 2" at bounding box center [98, 244] width 168 height 18
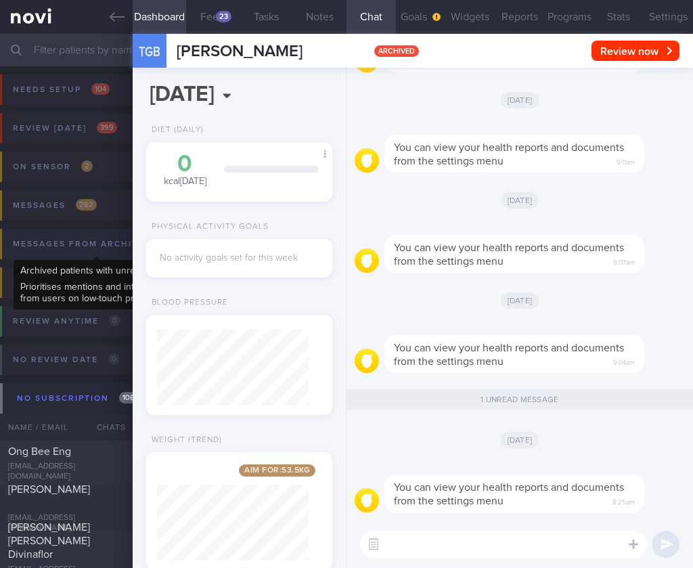
click at [81, 240] on div "Messages from Archived 2" at bounding box center [93, 244] width 168 height 18
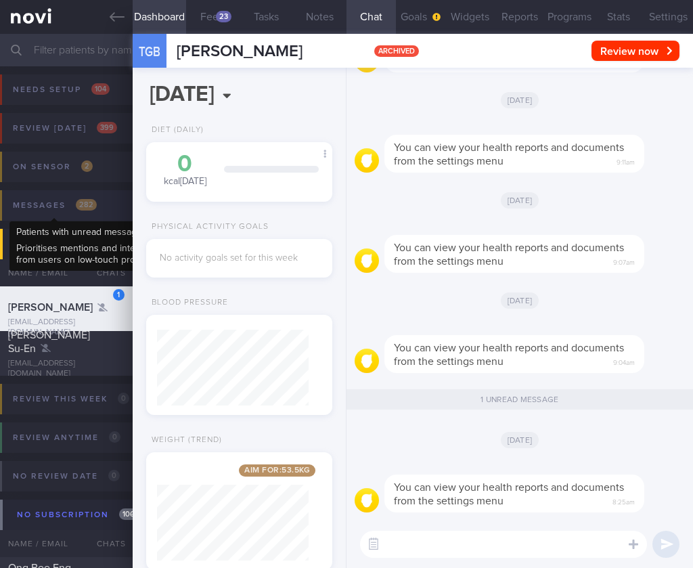
click at [90, 205] on span "282" at bounding box center [86, 205] width 21 height 12
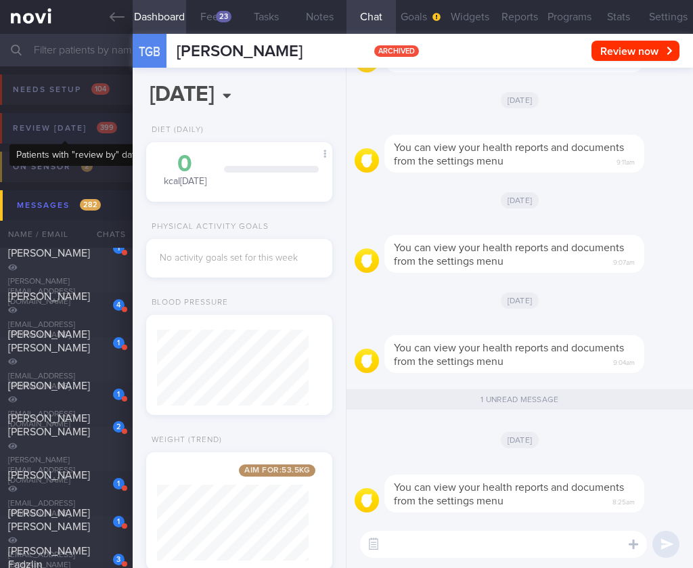
click at [103, 122] on span "399" at bounding box center [107, 128] width 20 height 12
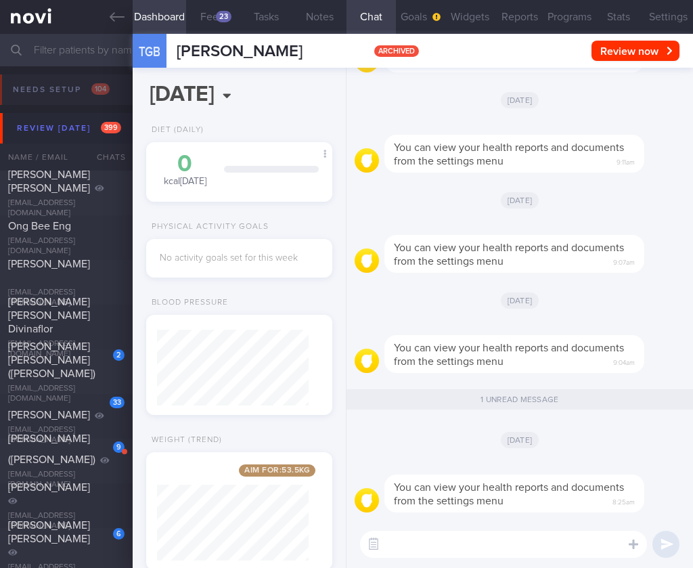
click at [97, 49] on input "text" at bounding box center [346, 50] width 693 height 33
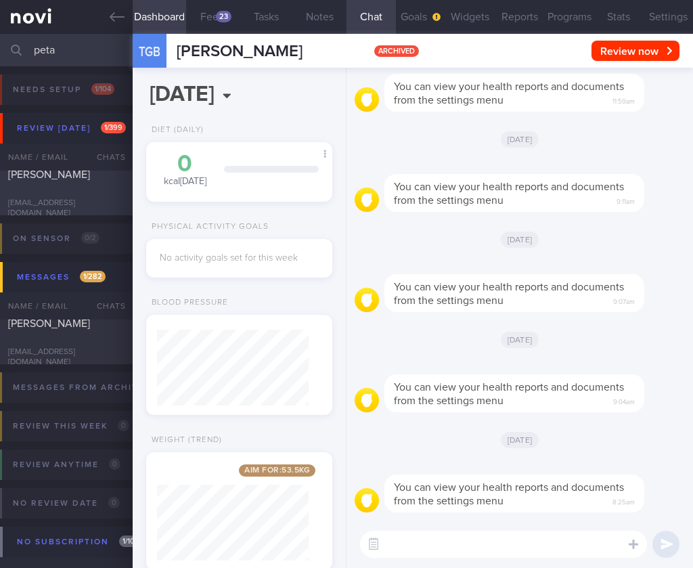
type input "peta"
click at [69, 200] on div "[EMAIL_ADDRESS][DOMAIN_NAME]" at bounding box center [66, 208] width 116 height 20
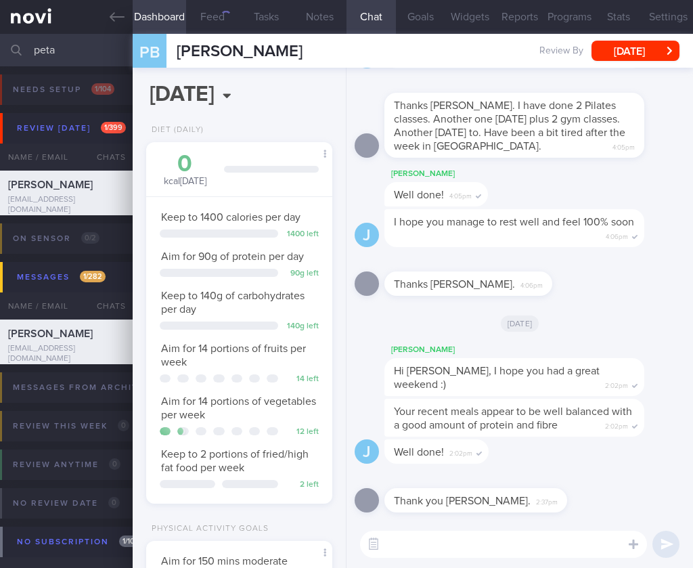
scroll to position [95, 152]
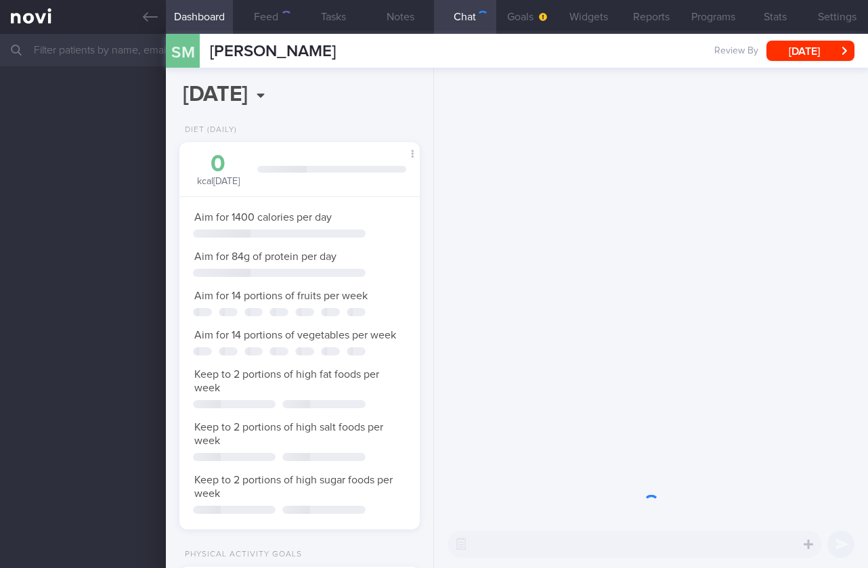
select select "9"
